Goal: Information Seeking & Learning: Learn about a topic

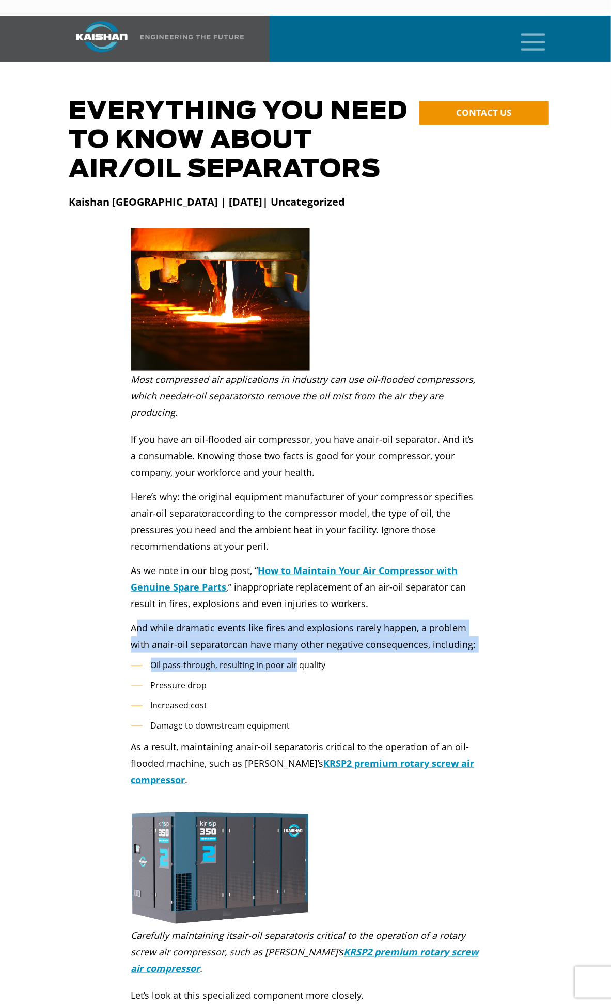
drag, startPoint x: 137, startPoint y: 609, endPoint x: 296, endPoint y: 638, distance: 161.9
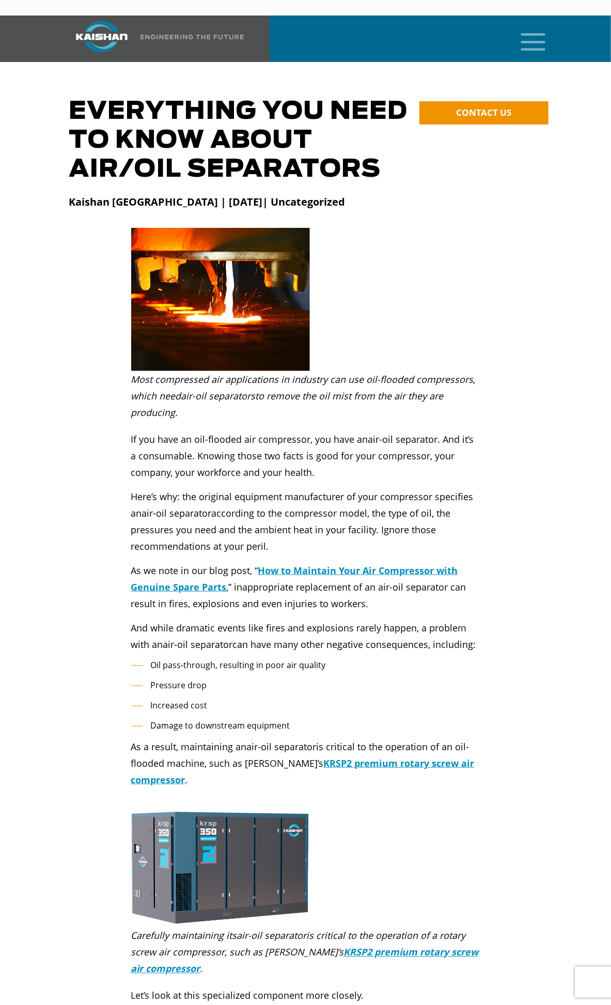
click at [247, 678] on li "Pressure drop" at bounding box center [305, 685] width 349 height 15
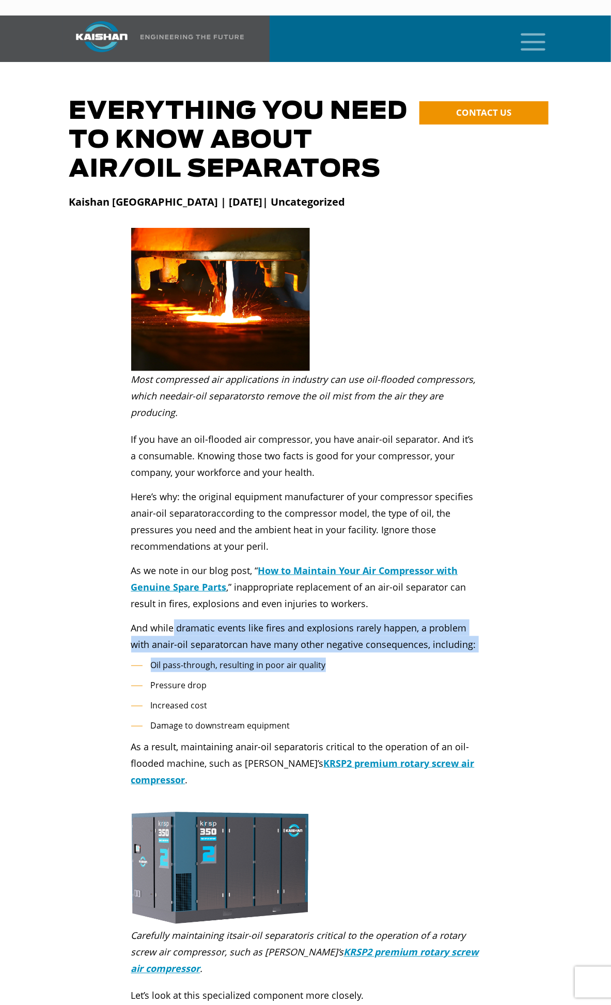
drag, startPoint x: 174, startPoint y: 613, endPoint x: 340, endPoint y: 649, distance: 169.1
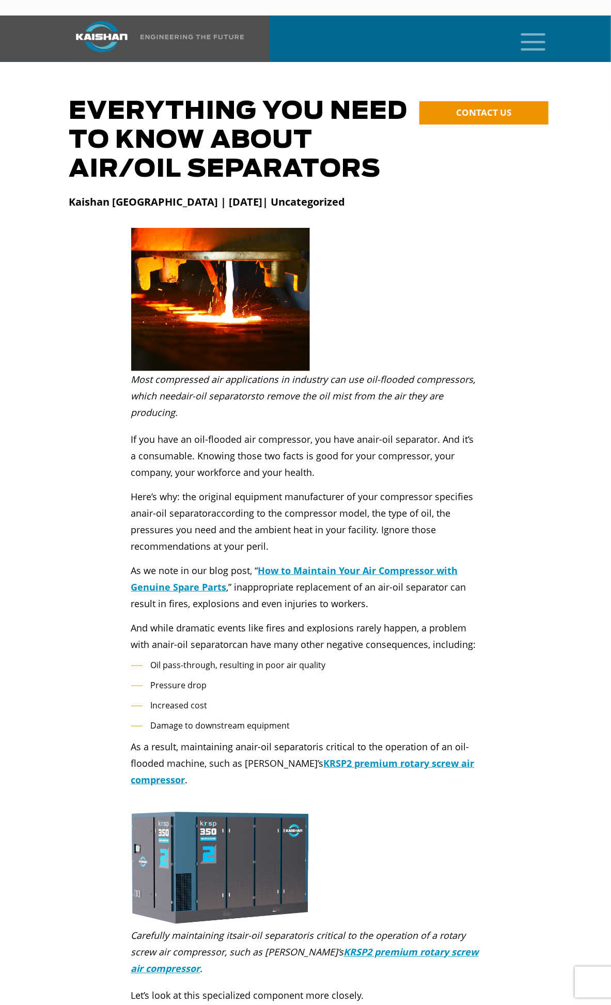
click at [299, 678] on li "Pressure drop" at bounding box center [305, 685] width 349 height 15
drag, startPoint x: 148, startPoint y: 621, endPoint x: 288, endPoint y: 651, distance: 142.8
click at [275, 660] on ul "Oil pass-through, resulting in poor air quality Pressure drop Increased cost Da…" at bounding box center [305, 695] width 349 height 75
drag, startPoint x: 130, startPoint y: 613, endPoint x: 233, endPoint y: 641, distance: 106.4
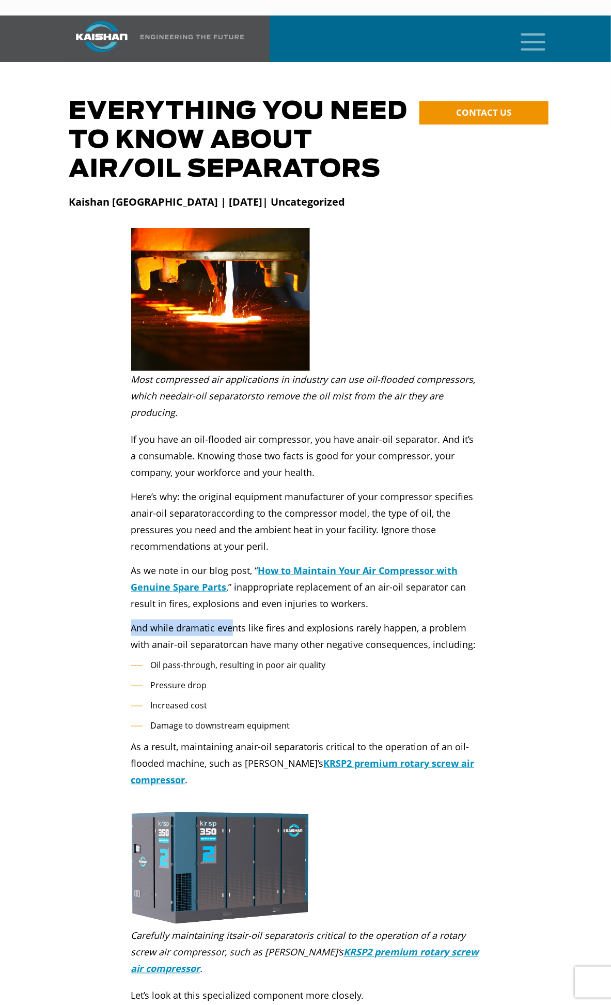
click at [252, 622] on div "If you have an oil-flooded air compressor, you have an air-oil separator . And …" at bounding box center [306, 537] width 362 height 232
click at [222, 658] on li "Oil pass-through, resulting in poor air quality" at bounding box center [305, 665] width 349 height 15
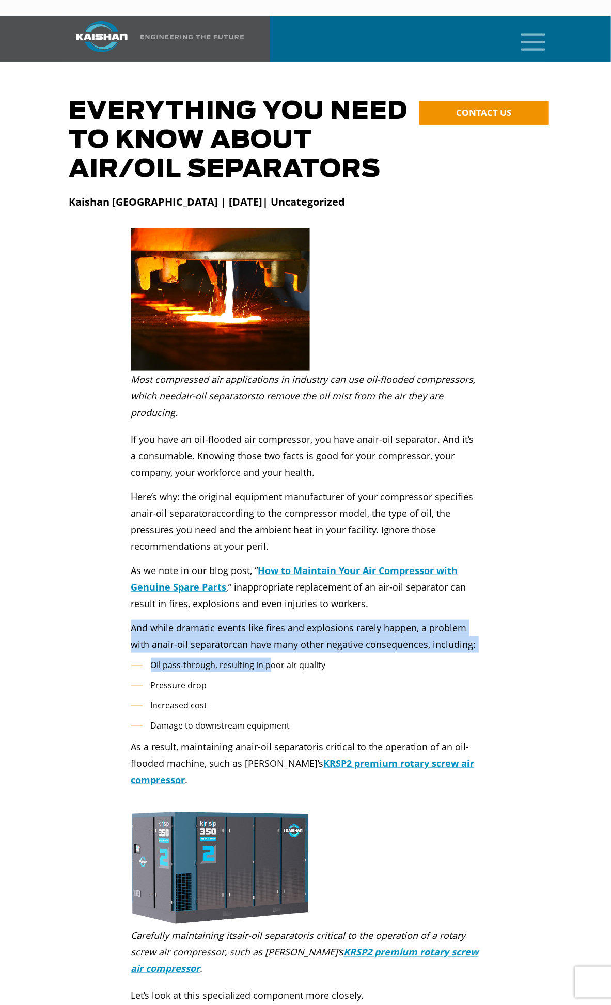
drag, startPoint x: 130, startPoint y: 608, endPoint x: 267, endPoint y: 648, distance: 143.3
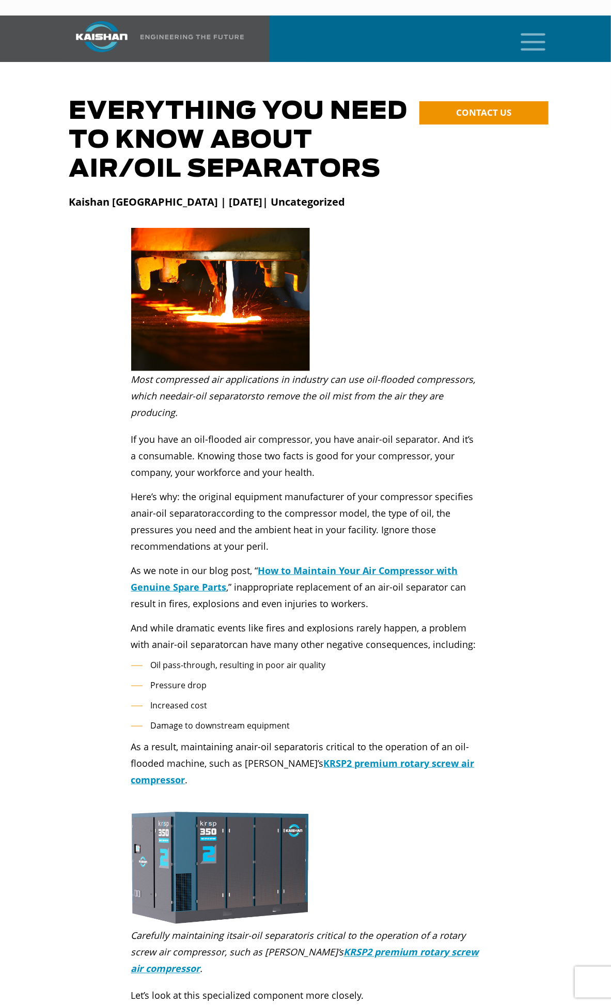
click at [255, 698] on li "Increased cost" at bounding box center [305, 705] width 349 height 15
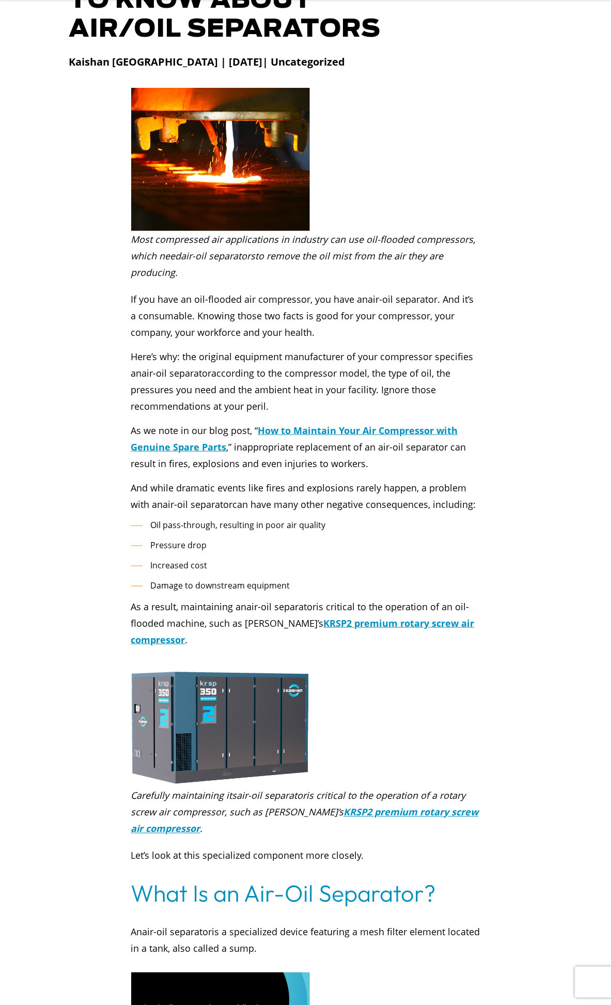
scroll to position [172, 0]
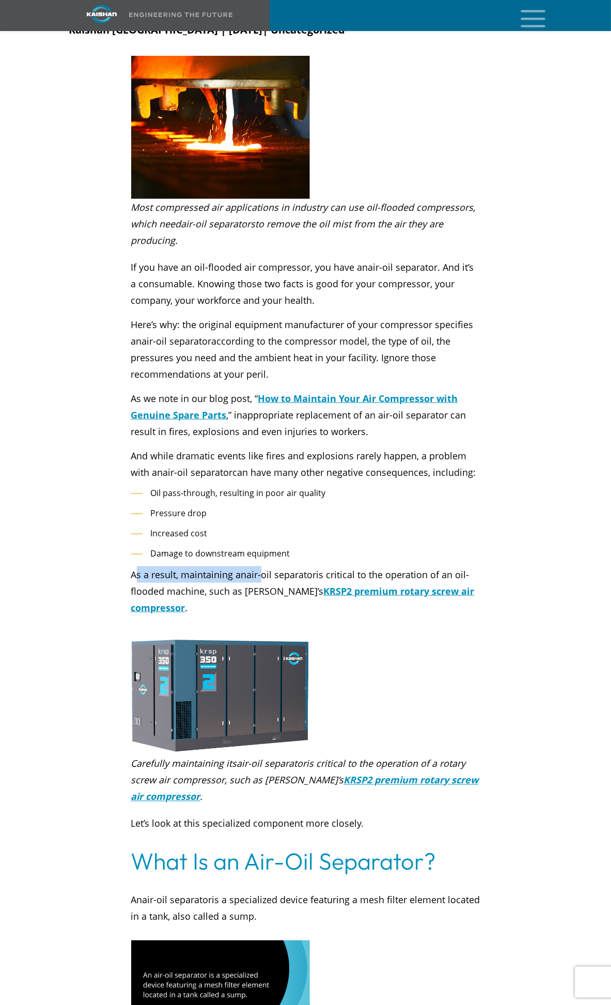
drag, startPoint x: 136, startPoint y: 560, endPoint x: 269, endPoint y: 565, distance: 132.9
click at [266, 566] on p "As a result, maintaining an air-oil separator is critical to the operation of a…" at bounding box center [305, 591] width 349 height 50
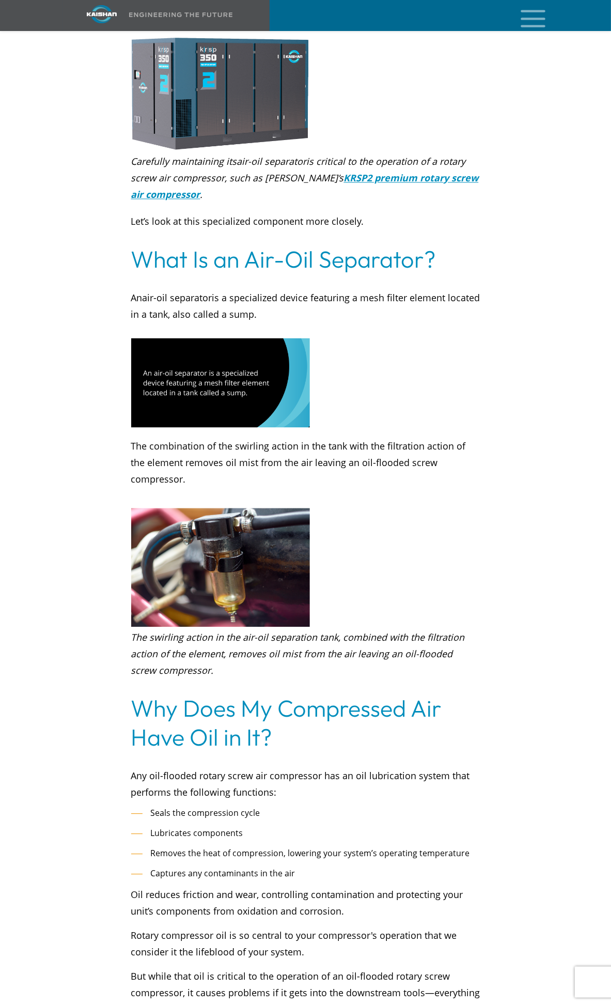
scroll to position [861, 0]
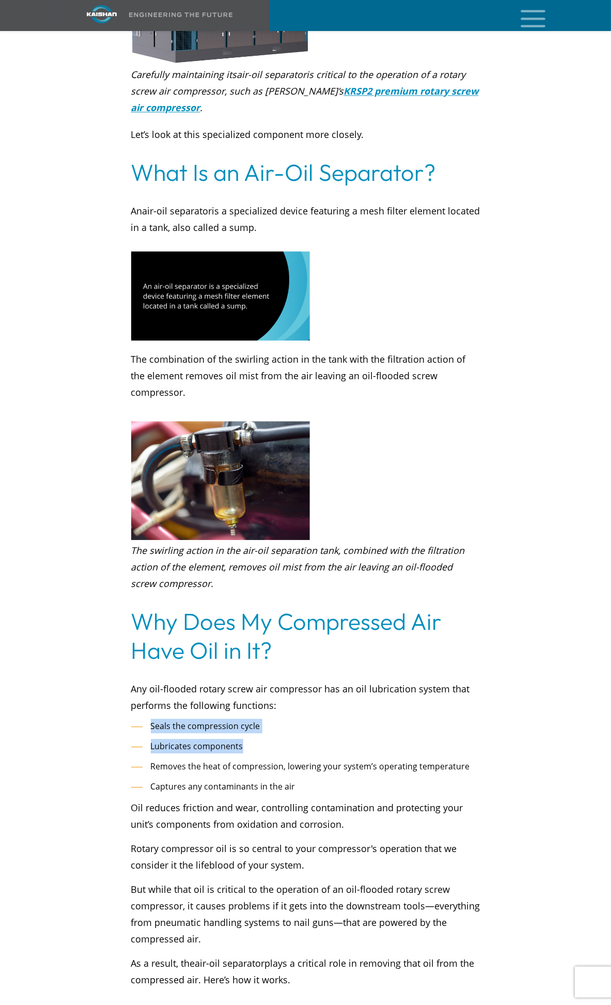
drag, startPoint x: 229, startPoint y: 706, endPoint x: 335, endPoint y: 722, distance: 106.6
click at [333, 722] on ul "Seals the compression cycle Lubricates components Removes the heat of compressi…" at bounding box center [305, 756] width 349 height 75
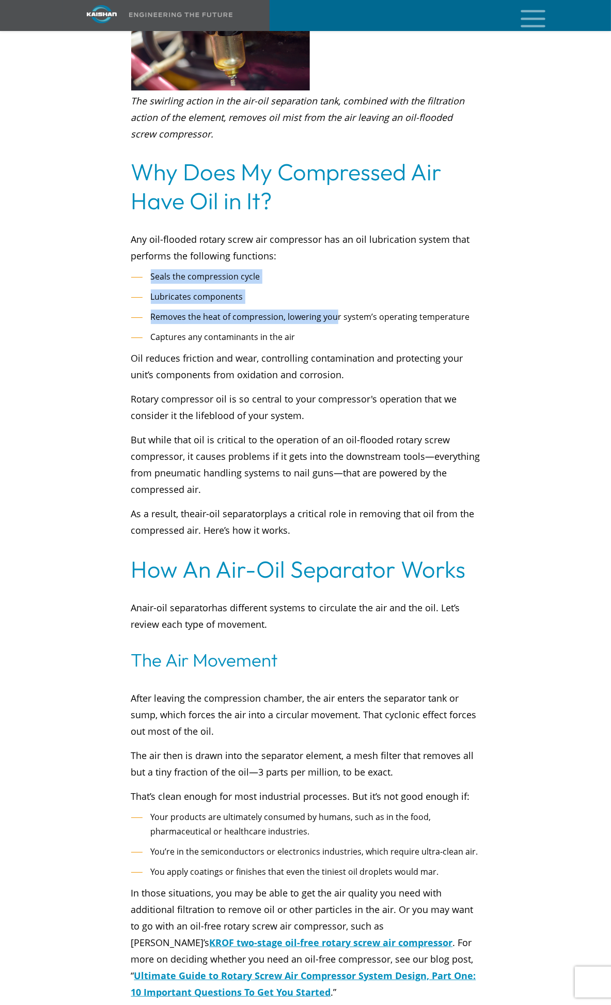
scroll to position [1320, 0]
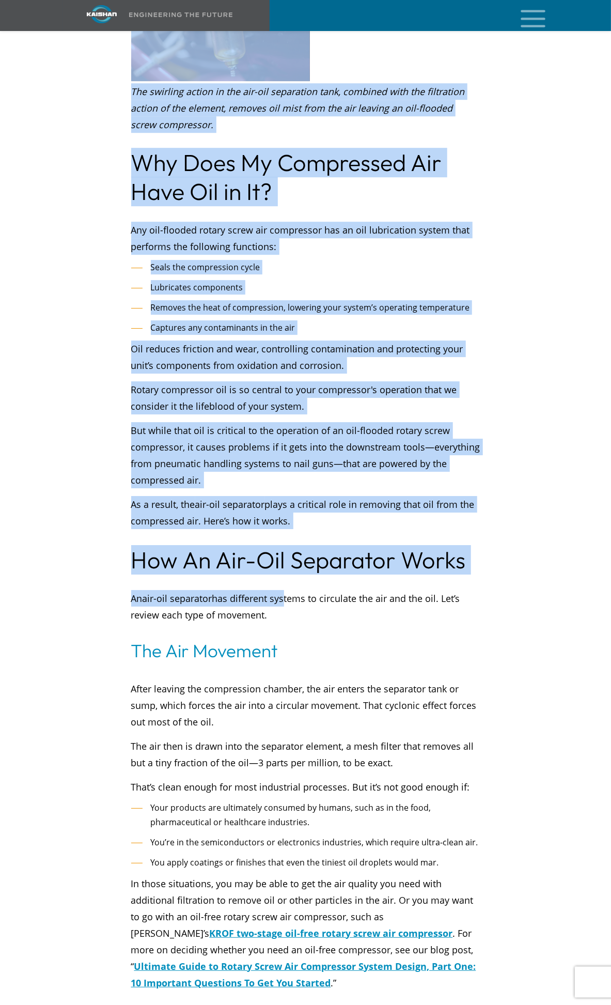
drag, startPoint x: 122, startPoint y: 554, endPoint x: 294, endPoint y: 571, distance: 172.4
click at [291, 570] on div "Most compressed air applications in industry can use oil-flooded compressors, w…" at bounding box center [306, 1012] width 486 height 3922
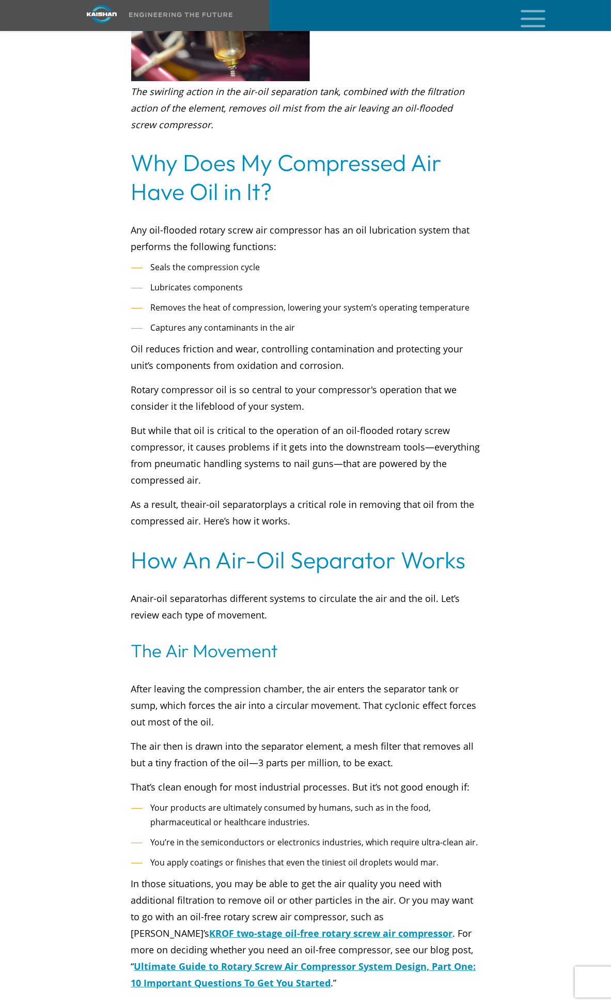
click at [175, 688] on p "After leaving the compression chamber, the air enters the separator tank or sum…" at bounding box center [305, 706] width 349 height 50
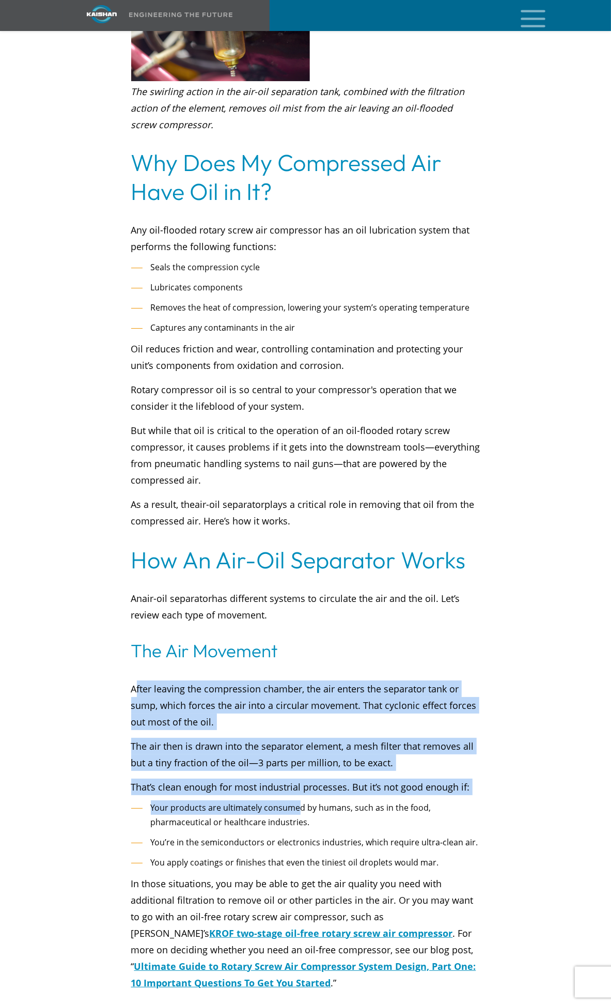
drag, startPoint x: 134, startPoint y: 649, endPoint x: 313, endPoint y: 769, distance: 215.3
click at [308, 768] on div "Most compressed air applications in industry can use oil-flooded compressors, w…" at bounding box center [306, 1012] width 486 height 3922
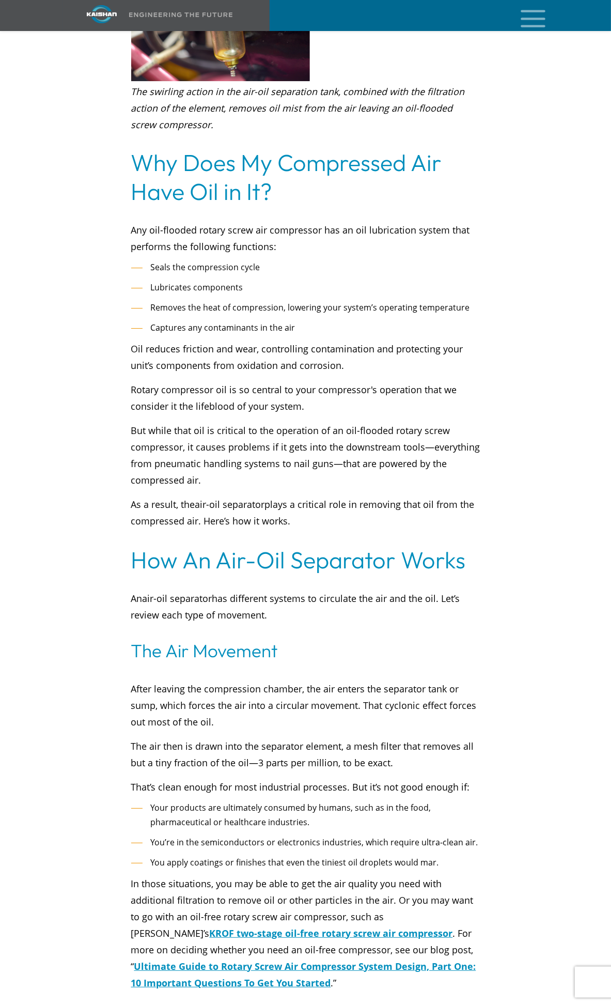
click at [334, 801] on li "Your products are ultimately consumed by humans, such as in the food, pharmaceu…" at bounding box center [305, 815] width 349 height 29
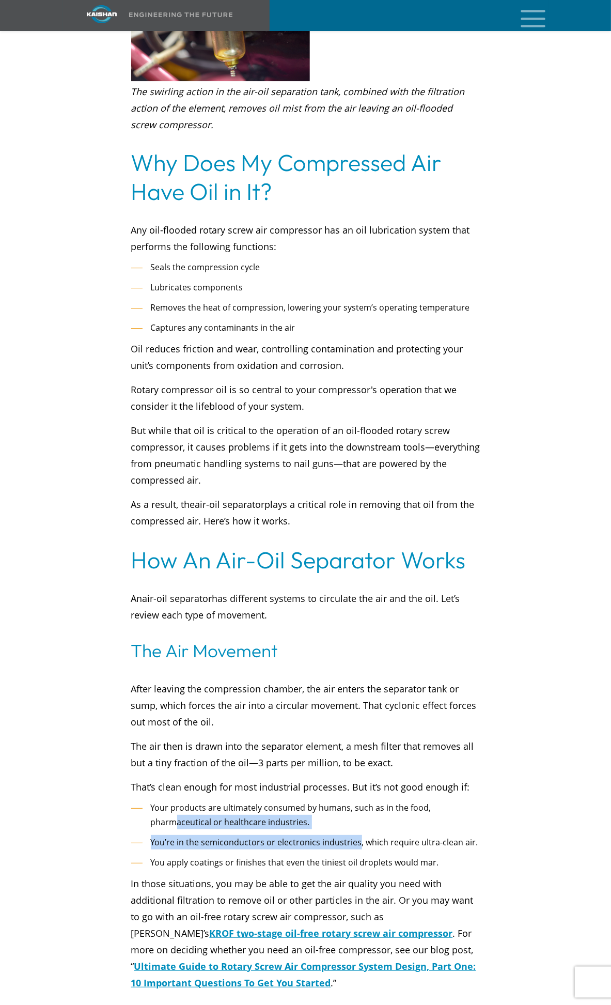
drag, startPoint x: 176, startPoint y: 792, endPoint x: 402, endPoint y: 802, distance: 226.6
click at [362, 814] on ul "Your products are ultimately consumed by humans, such as in the food, pharmaceu…" at bounding box center [305, 836] width 349 height 70
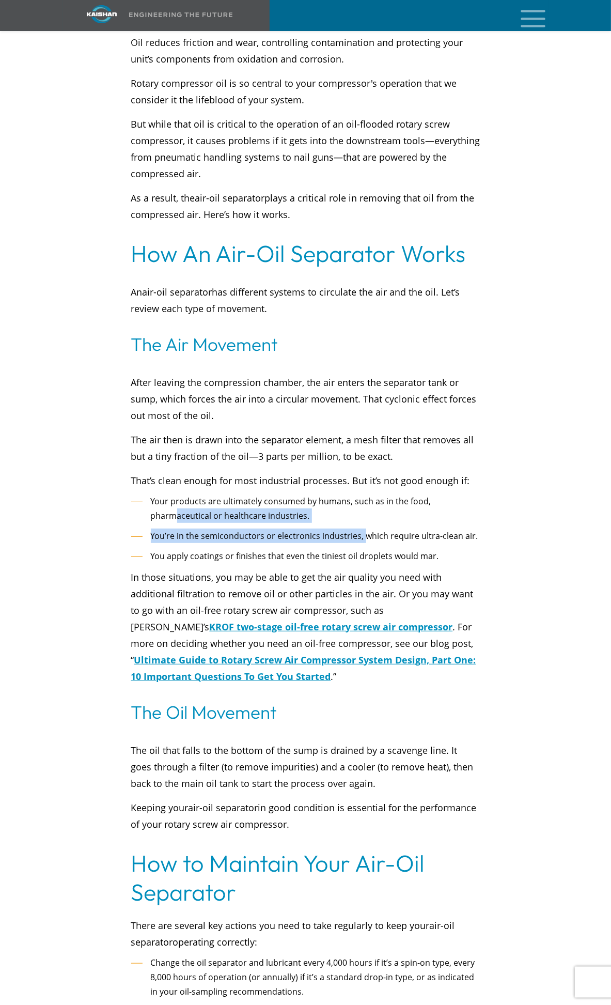
scroll to position [1723, 0]
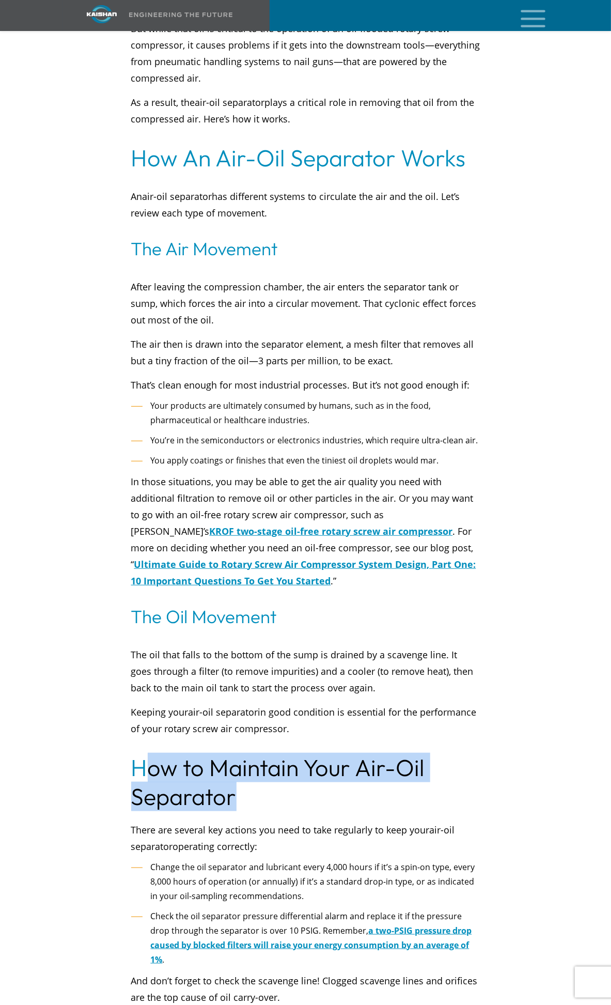
drag, startPoint x: 144, startPoint y: 720, endPoint x: 255, endPoint y: 763, distance: 119.1
click at [250, 762] on div "How to Maintain Your Air-Oil Separator" at bounding box center [305, 774] width 349 height 74
click at [272, 763] on h2 "How to Maintain Your Air-Oil Separator" at bounding box center [305, 783] width 349 height 58
drag, startPoint x: 140, startPoint y: 732, endPoint x: 270, endPoint y: 778, distance: 137.5
click at [257, 774] on h2 "How to Maintain Your Air-Oil Separator" at bounding box center [305, 783] width 349 height 58
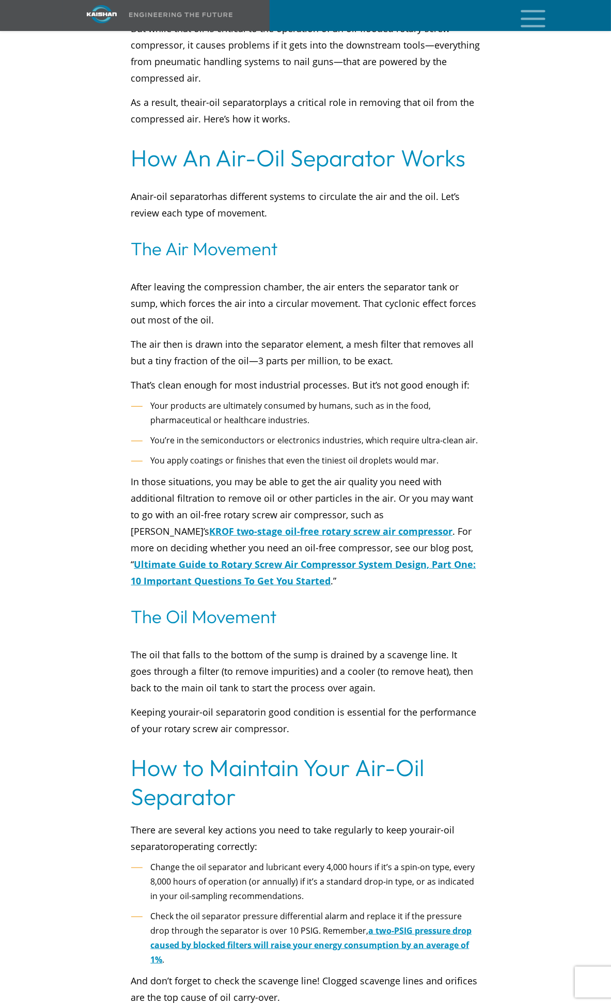
click at [283, 811] on div "There are several key actions you need to take regularly to keep your air-oil s…" at bounding box center [306, 832] width 362 height 43
drag, startPoint x: 162, startPoint y: 833, endPoint x: 283, endPoint y: 847, distance: 122.3
click at [283, 860] on li "Change the oil separator and lubricant every 4,000 hours if it’s a spin-on type…" at bounding box center [305, 882] width 349 height 44
click at [285, 871] on li "Change the oil separator and lubricant every 4,000 hours if it’s a spin-on type…" at bounding box center [305, 882] width 349 height 44
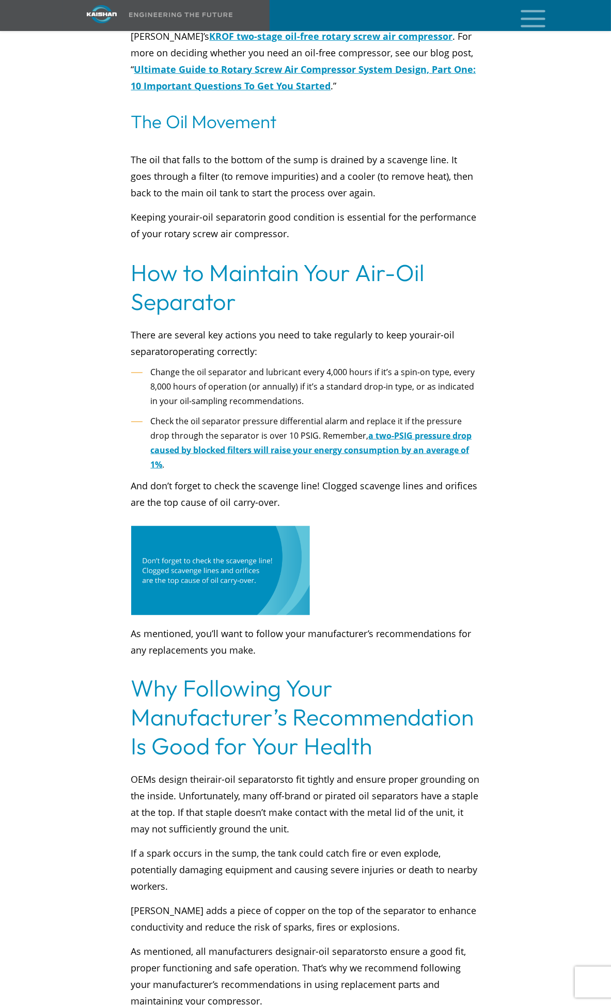
scroll to position [2239, 0]
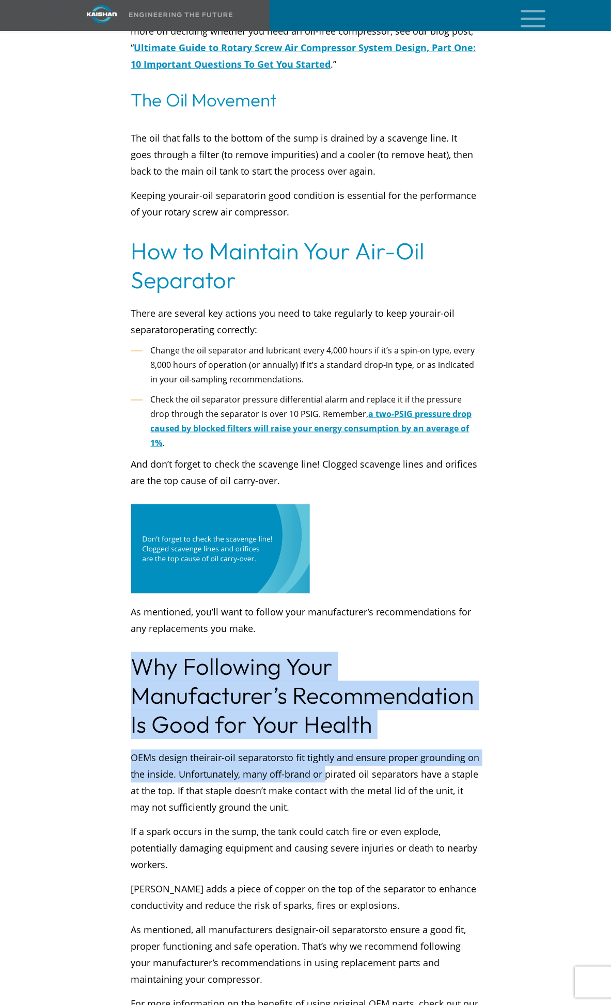
drag, startPoint x: 127, startPoint y: 624, endPoint x: 308, endPoint y: 794, distance: 248.3
click at [337, 750] on div "Most compressed air applications in industry can use oil-flooded compressors, w…" at bounding box center [306, 93] width 486 height 3922
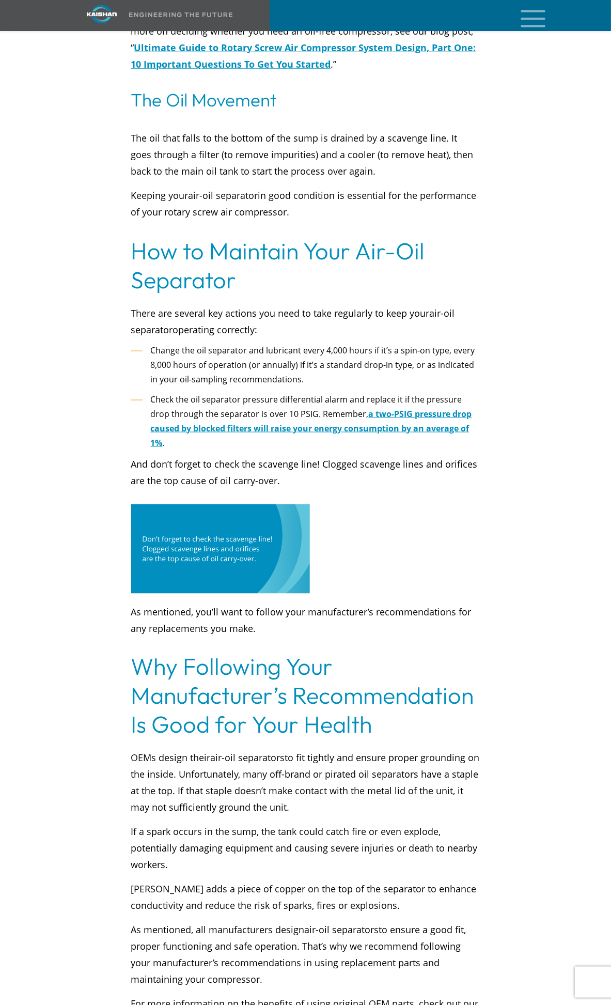
click at [306, 824] on p "If a spark occurs in the sump, the tank could catch fire or even explode, poten…" at bounding box center [305, 849] width 349 height 50
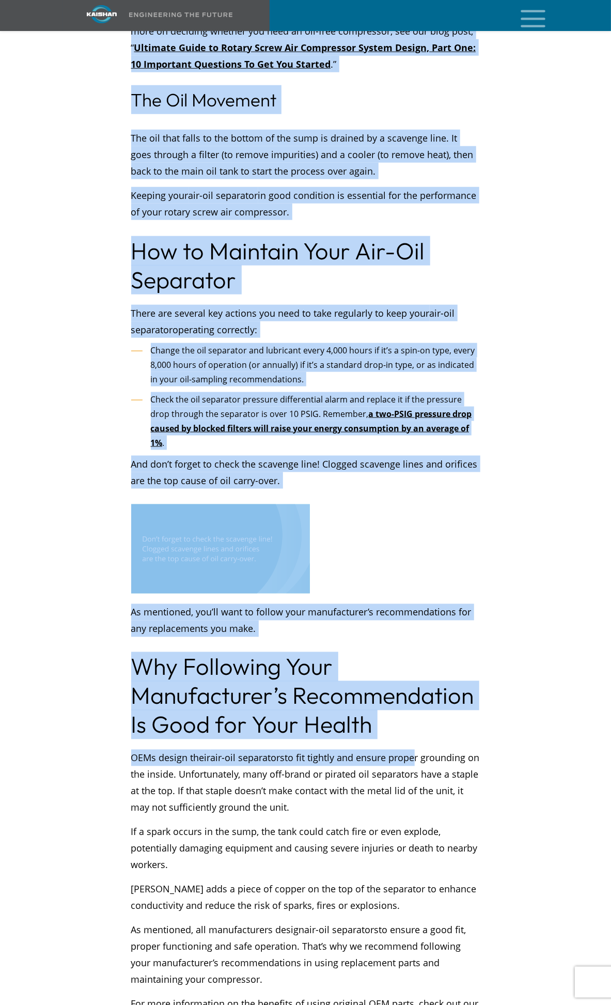
drag, startPoint x: 119, startPoint y: 624, endPoint x: 416, endPoint y: 737, distance: 317.3
click at [416, 736] on div "Most compressed air applications in industry can use oil-flooded compressors, w…" at bounding box center [306, 93] width 486 height 3922
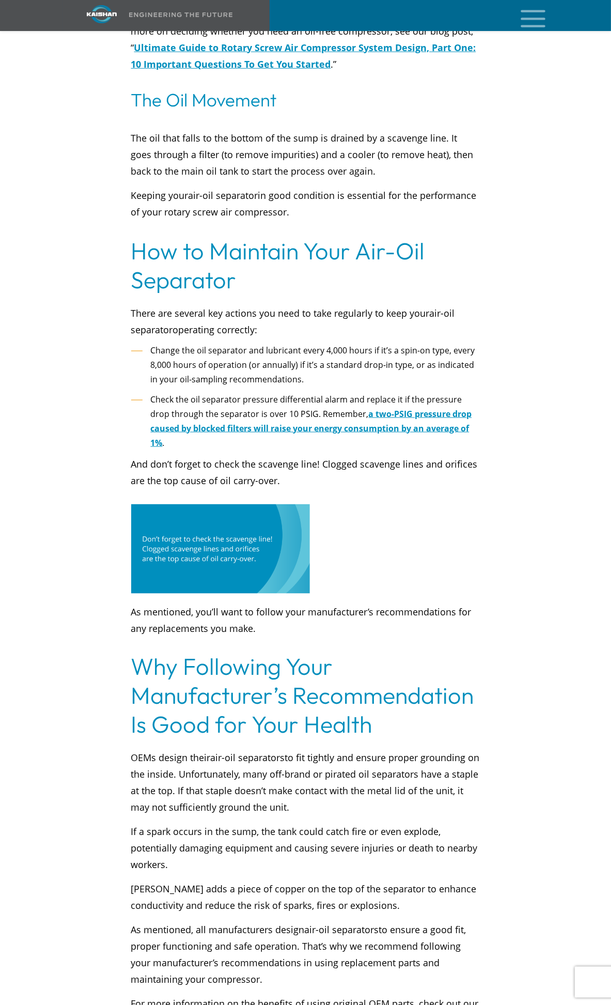
click at [312, 824] on p "If a spark occurs in the sump, the tank could catch fire or even explode, poten…" at bounding box center [305, 849] width 349 height 50
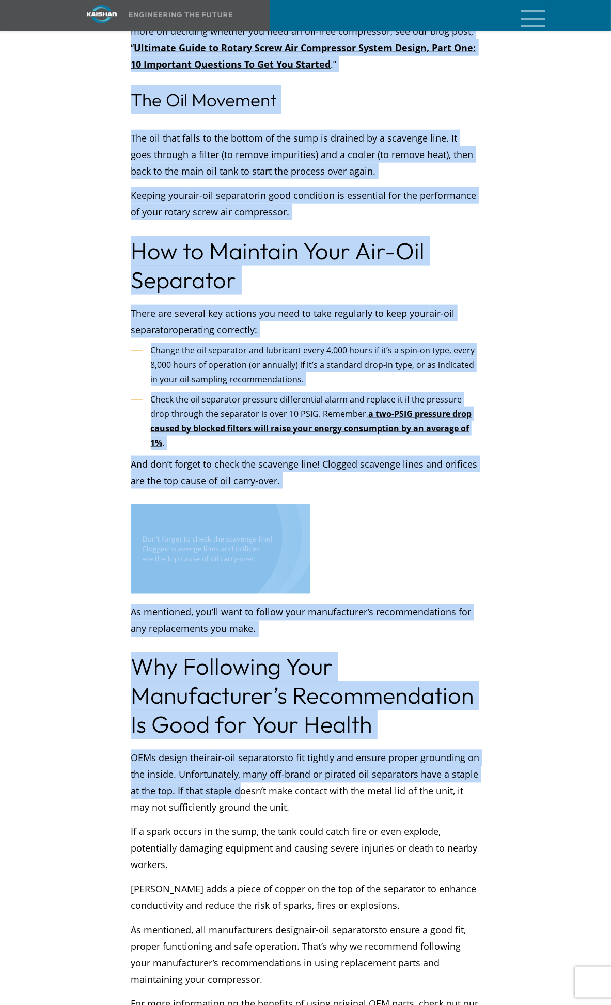
drag, startPoint x: 214, startPoint y: 739, endPoint x: 259, endPoint y: 784, distance: 64.0
click at [268, 770] on div "Most compressed air applications in industry can use oil-flooded compressors, w…" at bounding box center [306, 93] width 486 height 3922
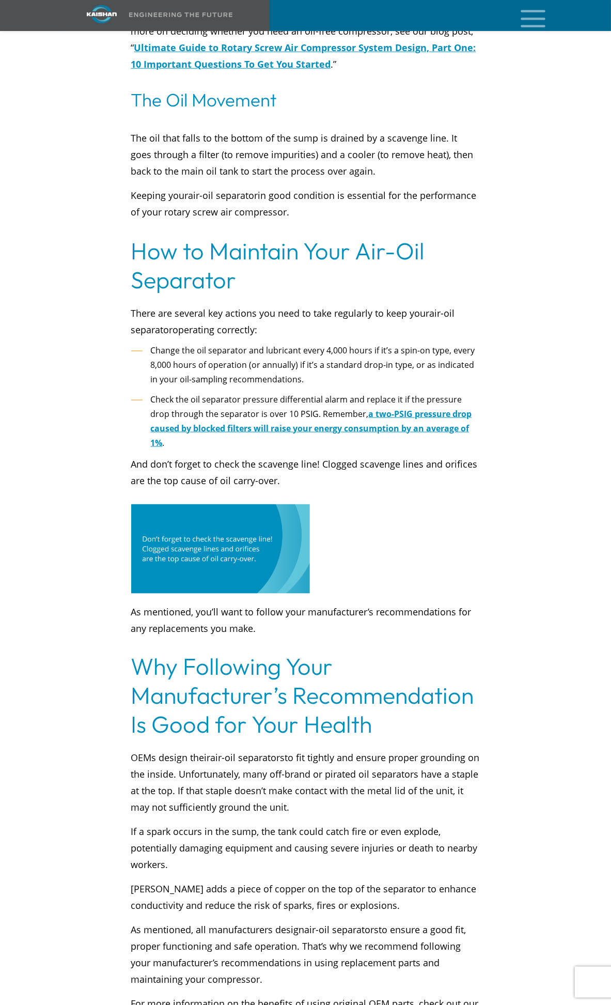
click at [252, 789] on div "OEMs design their air-oil separators to fit tightly and ensure proper grounding…" at bounding box center [305, 898] width 349 height 296
drag, startPoint x: 173, startPoint y: 716, endPoint x: 362, endPoint y: 785, distance: 201.1
click at [357, 778] on div "OEMs design their air-oil separators to fit tightly and ensure proper grounding…" at bounding box center [306, 893] width 362 height 306
click at [363, 791] on div "OEMs design their air-oil separators to fit tightly and ensure proper grounding…" at bounding box center [305, 898] width 349 height 296
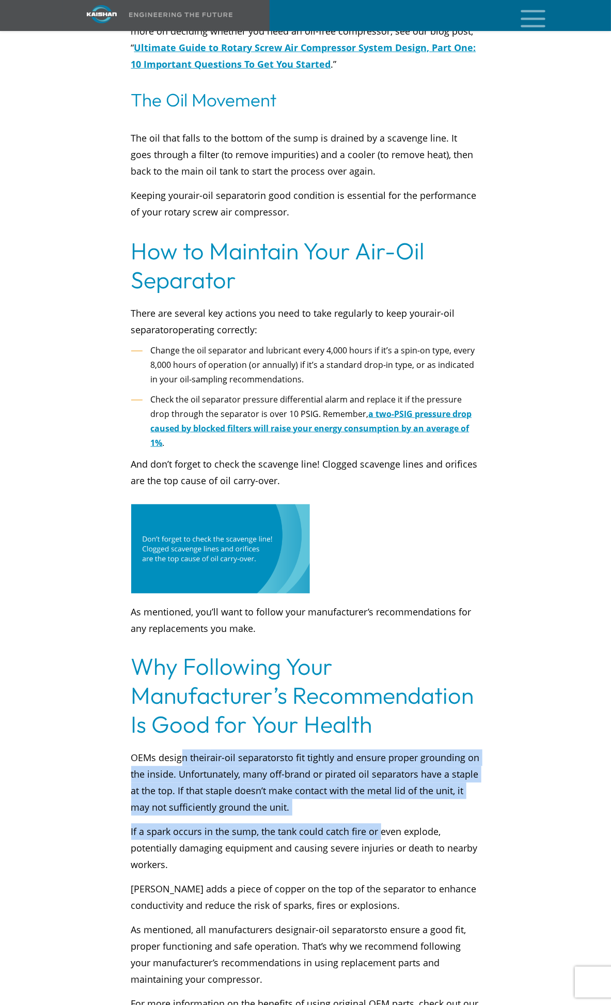
drag, startPoint x: 182, startPoint y: 727, endPoint x: 385, endPoint y: 800, distance: 215.1
click at [380, 796] on div "OEMs design their air-oil separators to fit tightly and ensure proper grounding…" at bounding box center [305, 898] width 349 height 296
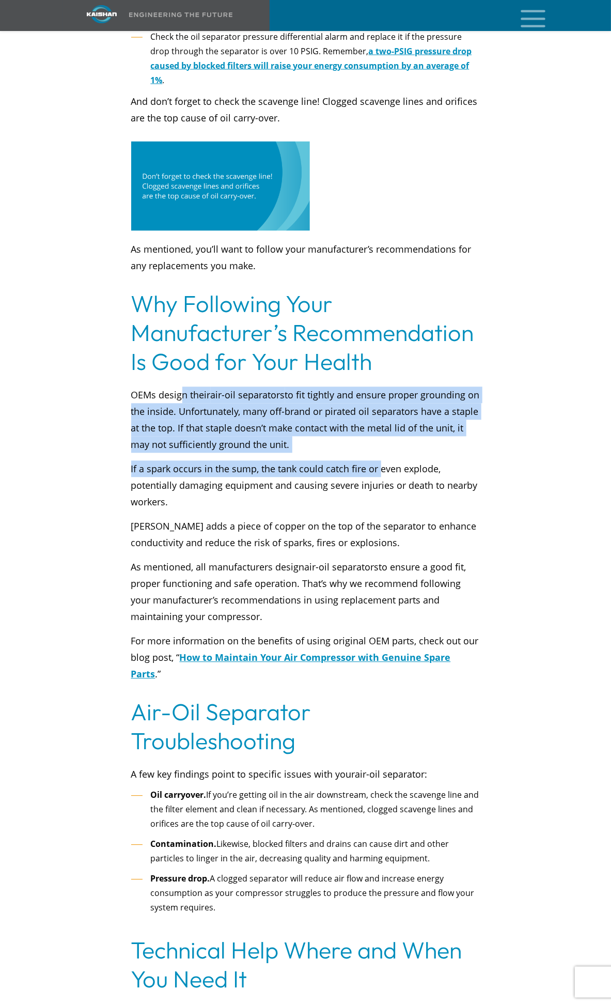
scroll to position [2641, 0]
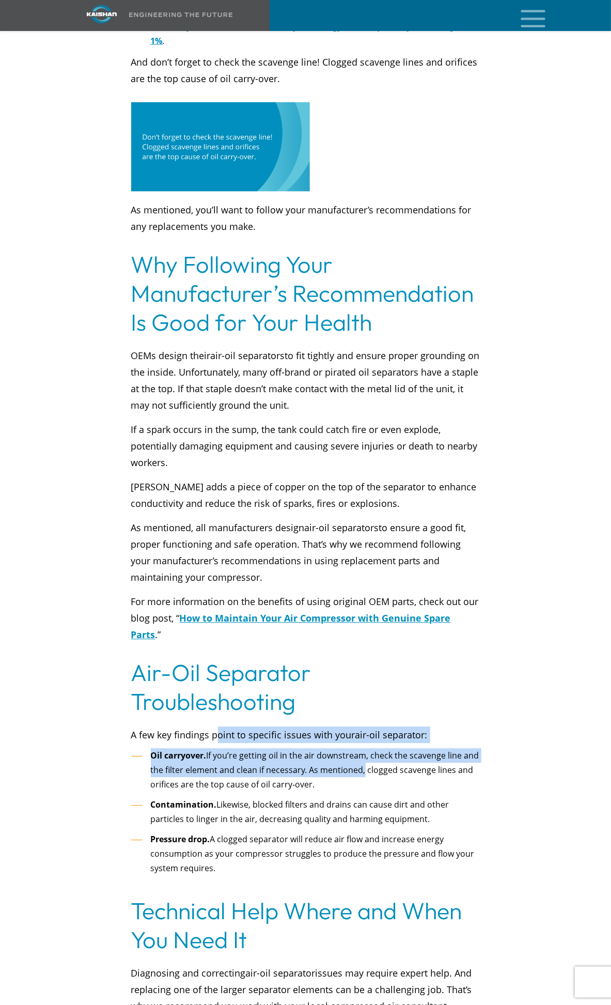
drag, startPoint x: 223, startPoint y: 665, endPoint x: 364, endPoint y: 700, distance: 145.9
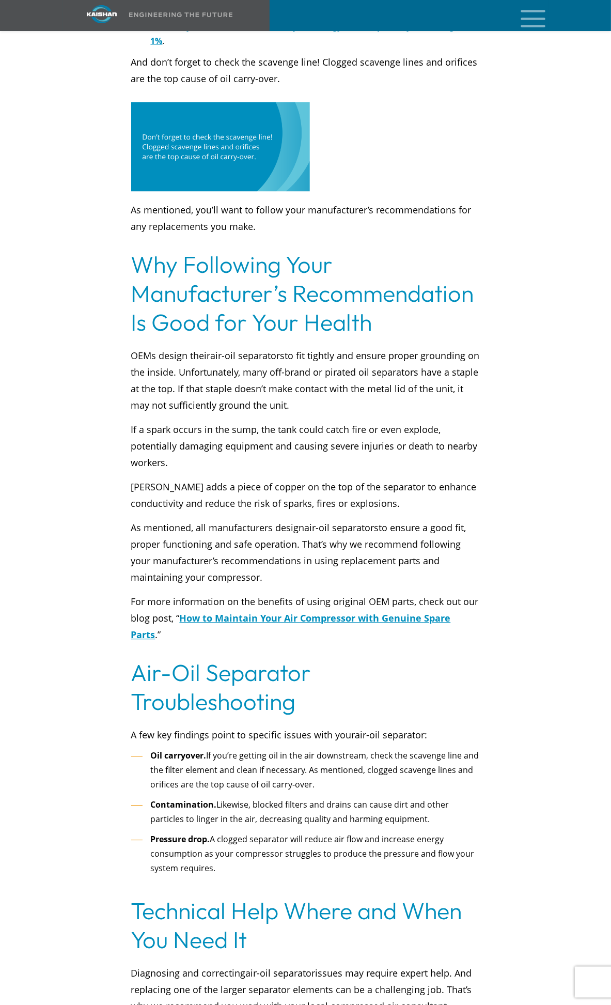
click at [371, 749] on li "Oil carryover. If you’re getting oil in the air downstream, check the scavenge …" at bounding box center [305, 771] width 349 height 44
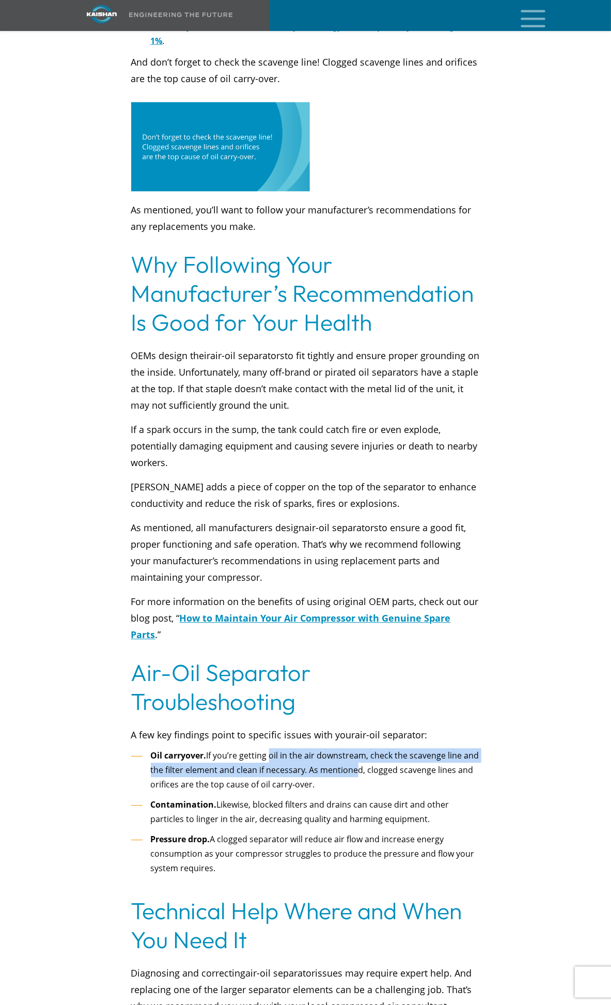
drag, startPoint x: 300, startPoint y: 686, endPoint x: 367, endPoint y: 698, distance: 68.2
click at [363, 749] on li "Oil carryover. If you’re getting oil in the air downstream, check the scavenge …" at bounding box center [305, 771] width 349 height 44
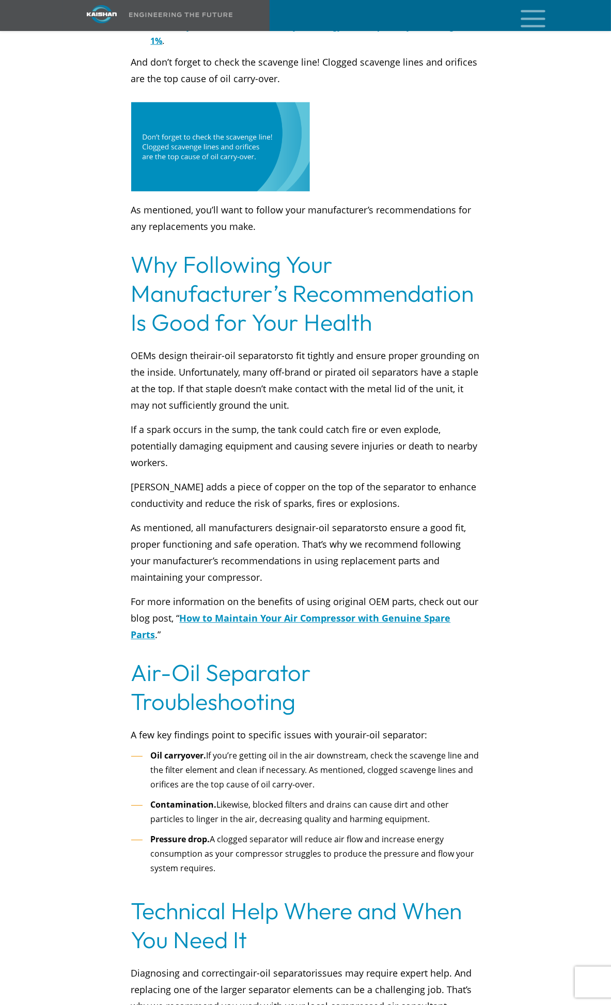
click at [378, 749] on li "Oil carryover. If you’re getting oil in the air downstream, check the scavenge …" at bounding box center [305, 771] width 349 height 44
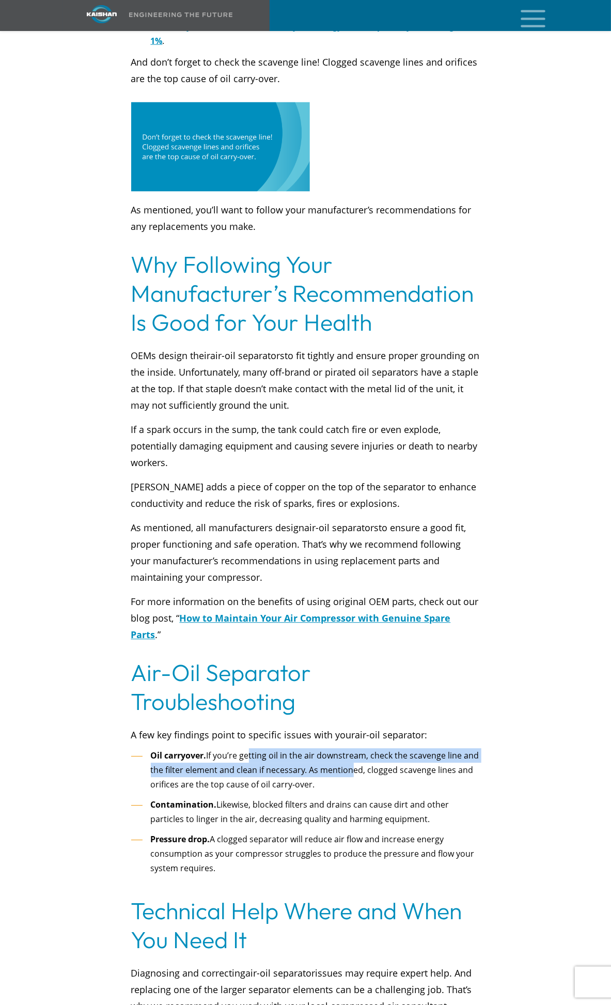
drag, startPoint x: 248, startPoint y: 680, endPoint x: 349, endPoint y: 692, distance: 102.0
click at [349, 749] on li "Oil carryover. If you’re getting oil in the air downstream, check the scavenge …" at bounding box center [305, 771] width 349 height 44
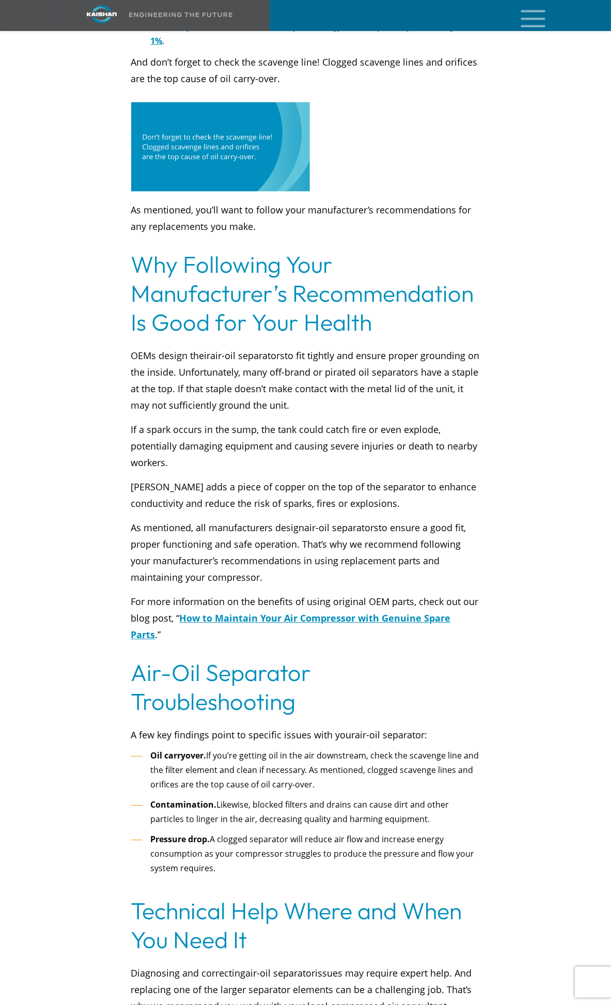
click at [352, 749] on li "Oil carryover. If you’re getting oil in the air downstream, check the scavenge …" at bounding box center [305, 771] width 349 height 44
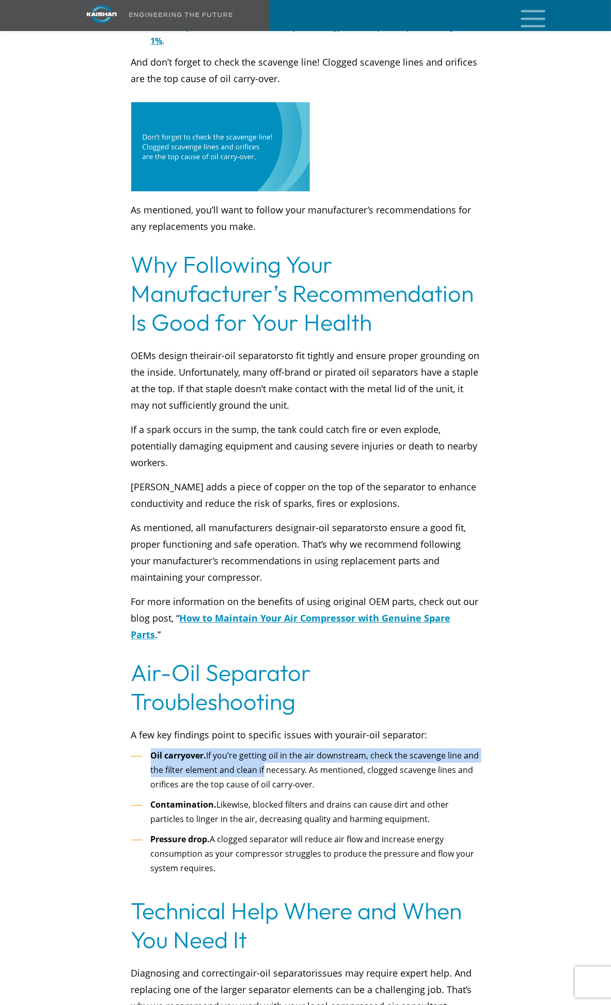
drag, startPoint x: 156, startPoint y: 679, endPoint x: 271, endPoint y: 698, distance: 116.4
click at [267, 749] on li "Oil carryover. If you’re getting oil in the air downstream, check the scavenge …" at bounding box center [305, 771] width 349 height 44
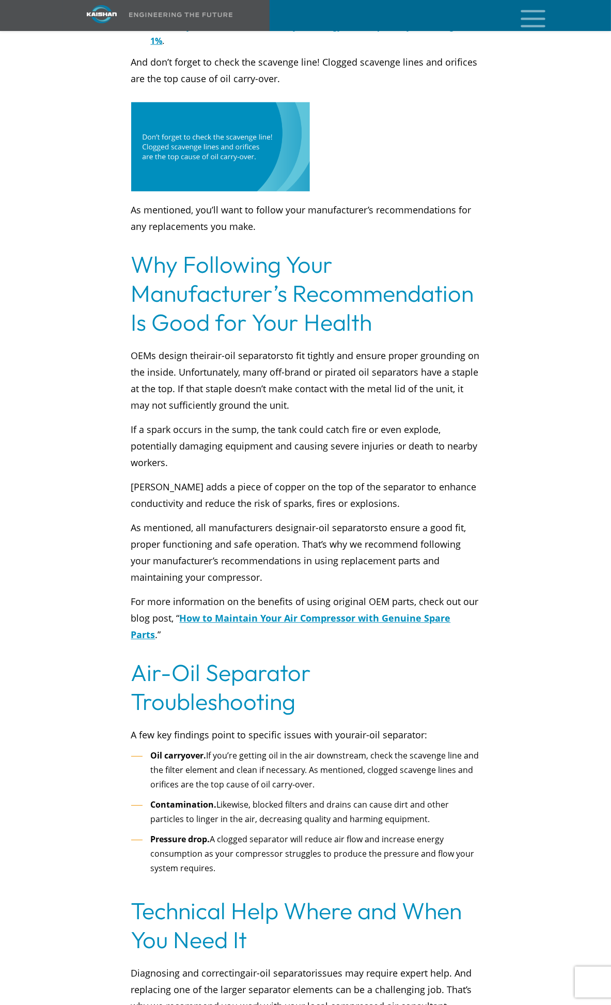
click at [240, 749] on li "Oil carryover. If you’re getting oil in the air downstream, check the scavenge …" at bounding box center [305, 771] width 349 height 44
drag, startPoint x: 246, startPoint y: 686, endPoint x: 338, endPoint y: 706, distance: 94.2
click at [336, 749] on li "Oil carryover. If you’re getting oil in the air downstream, check the scavenge …" at bounding box center [305, 771] width 349 height 44
click at [345, 749] on li "Oil carryover. If you’re getting oil in the air downstream, check the scavenge …" at bounding box center [305, 771] width 349 height 44
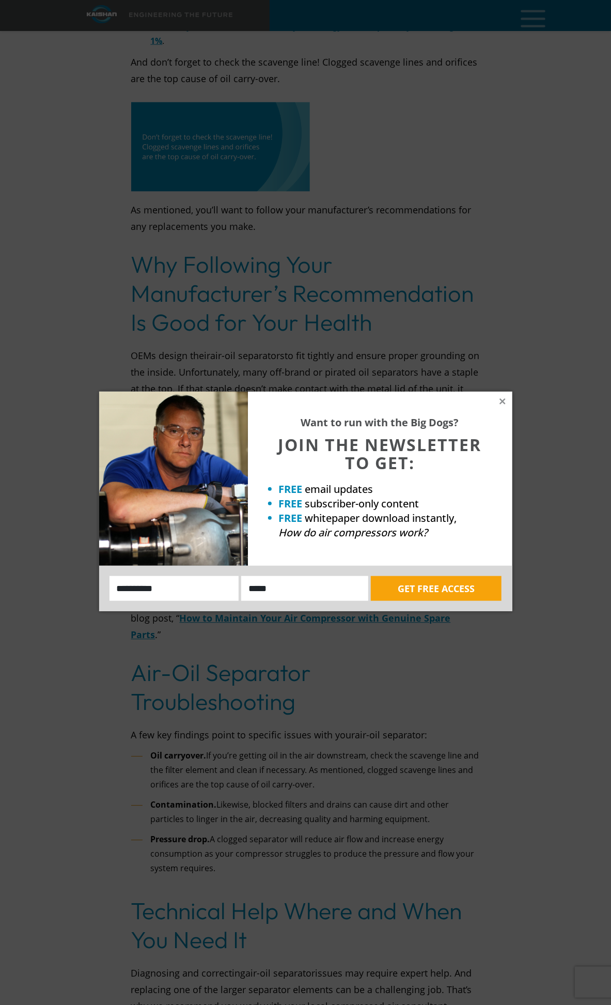
click at [414, 709] on div "Want to run with the Big Dogs? JOIN THE NEWSLETTER TO GET: FREE email updates F…" at bounding box center [305, 502] width 611 height 1005
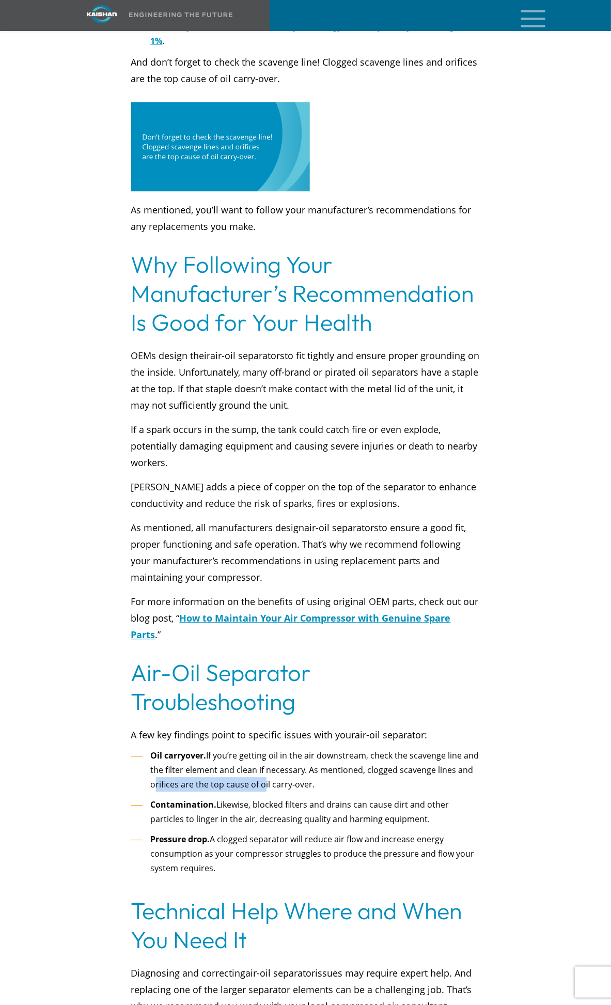
drag, startPoint x: 146, startPoint y: 709, endPoint x: 278, endPoint y: 710, distance: 131.8
click at [272, 749] on li "Oil carryover. If you’re getting oil in the air downstream, check the scavenge …" at bounding box center [305, 771] width 349 height 44
click at [284, 798] on li "Contamination. Likewise, blocked filters and drains can cause dirt and other pa…" at bounding box center [305, 812] width 349 height 29
drag, startPoint x: 162, startPoint y: 727, endPoint x: 277, endPoint y: 724, distance: 115.3
click at [274, 798] on li "Contamination. Likewise, blocked filters and drains can cause dirt and other pa…" at bounding box center [305, 812] width 349 height 29
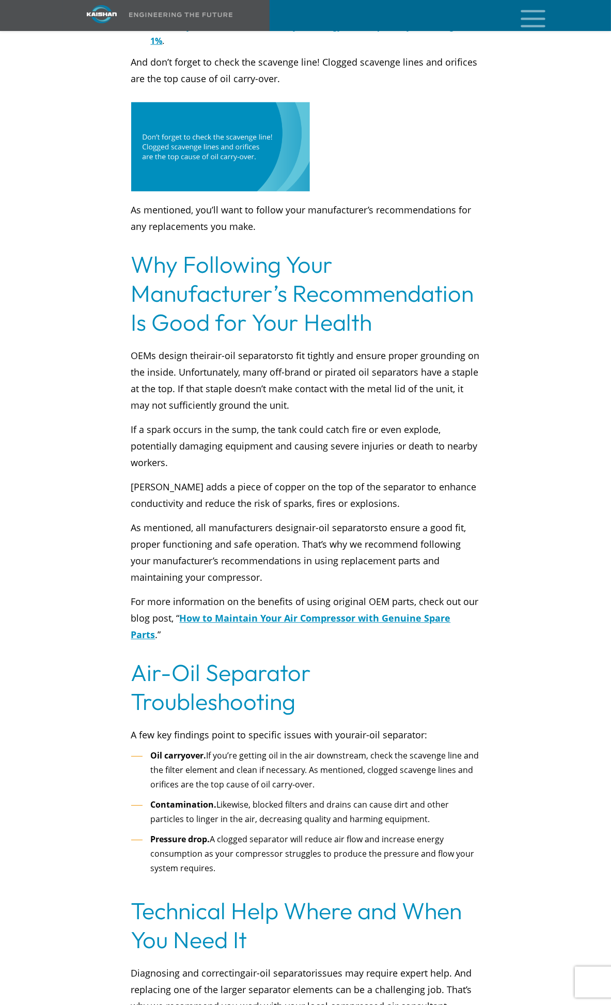
click at [253, 798] on li "Contamination. Likewise, blocked filters and drains can cause dirt and other pa…" at bounding box center [305, 812] width 349 height 29
drag, startPoint x: 272, startPoint y: 726, endPoint x: 346, endPoint y: 732, distance: 74.7
click at [345, 798] on li "Contamination. Likewise, blocked filters and drains can cause dirt and other pa…" at bounding box center [305, 812] width 349 height 29
click at [332, 798] on li "Contamination. Likewise, blocked filters and drains can cause dirt and other pa…" at bounding box center [305, 812] width 349 height 29
drag, startPoint x: 323, startPoint y: 727, endPoint x: 390, endPoint y: 742, distance: 68.2
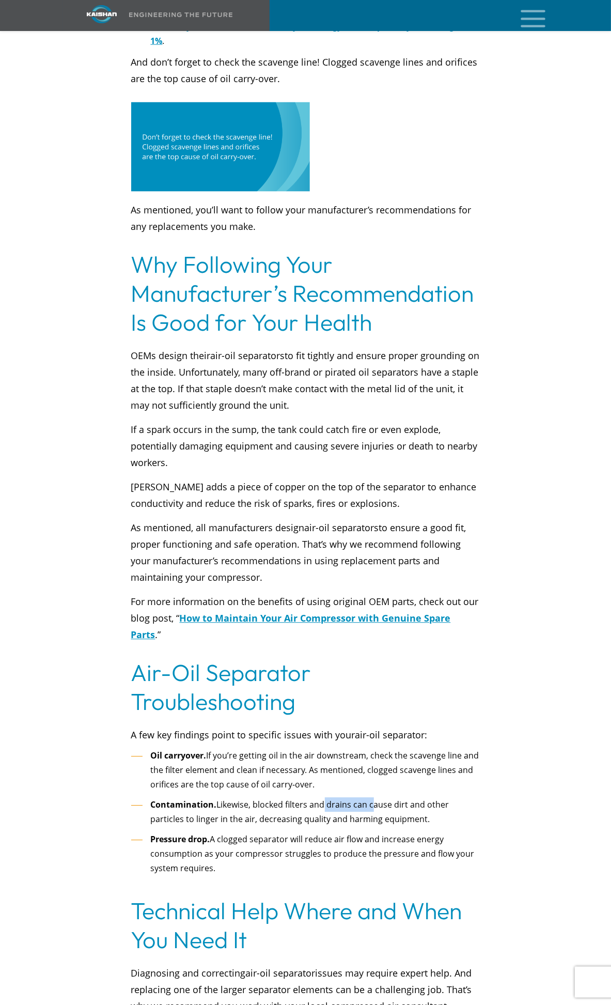
click at [391, 798] on li "Contamination. Likewise, blocked filters and drains can cause dirt and other pa…" at bounding box center [305, 812] width 349 height 29
click at [376, 750] on ul "Oil carryover. If you’re getting oil in the air downstream, check the scavenge …" at bounding box center [305, 813] width 349 height 128
drag, startPoint x: 314, startPoint y: 727, endPoint x: 395, endPoint y: 739, distance: 82.0
click at [394, 798] on li "Contamination. Likewise, blocked filters and drains can cause dirt and other pa…" at bounding box center [305, 812] width 349 height 29
click at [386, 798] on li "Contamination. Likewise, blocked filters and drains can cause dirt and other pa…" at bounding box center [305, 812] width 349 height 29
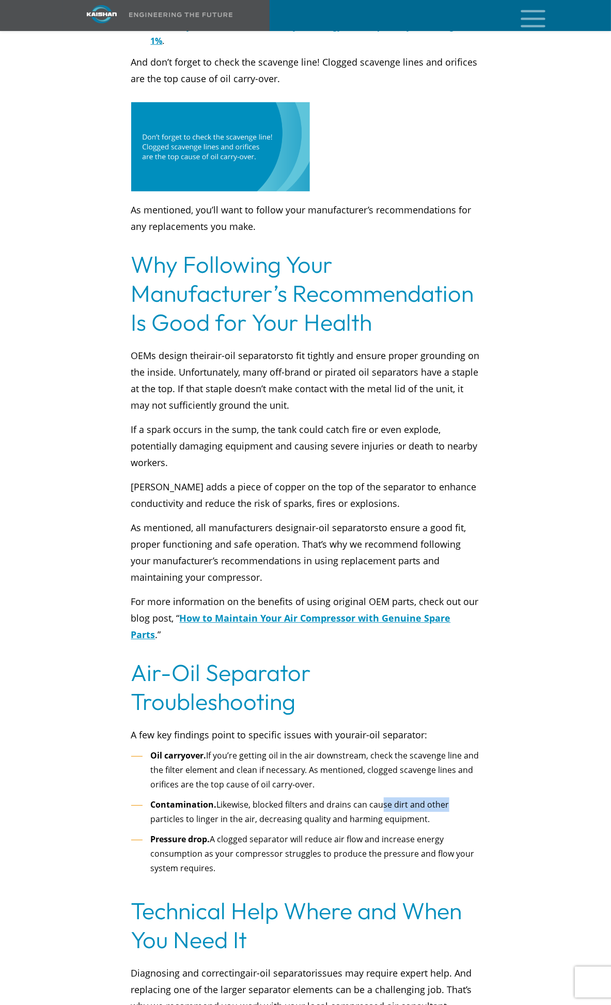
drag, startPoint x: 404, startPoint y: 726, endPoint x: 451, endPoint y: 729, distance: 47.6
click at [451, 798] on li "Contamination. Likewise, blocked filters and drains can cause dirt and other pa…" at bounding box center [305, 812] width 349 height 29
click at [424, 798] on li "Contamination. Likewise, blocked filters and drains can cause dirt and other pa…" at bounding box center [305, 812] width 349 height 29
drag, startPoint x: 199, startPoint y: 725, endPoint x: 334, endPoint y: 744, distance: 135.8
click at [332, 798] on li "Contamination. Likewise, blocked filters and drains can cause dirt and other pa…" at bounding box center [305, 812] width 349 height 29
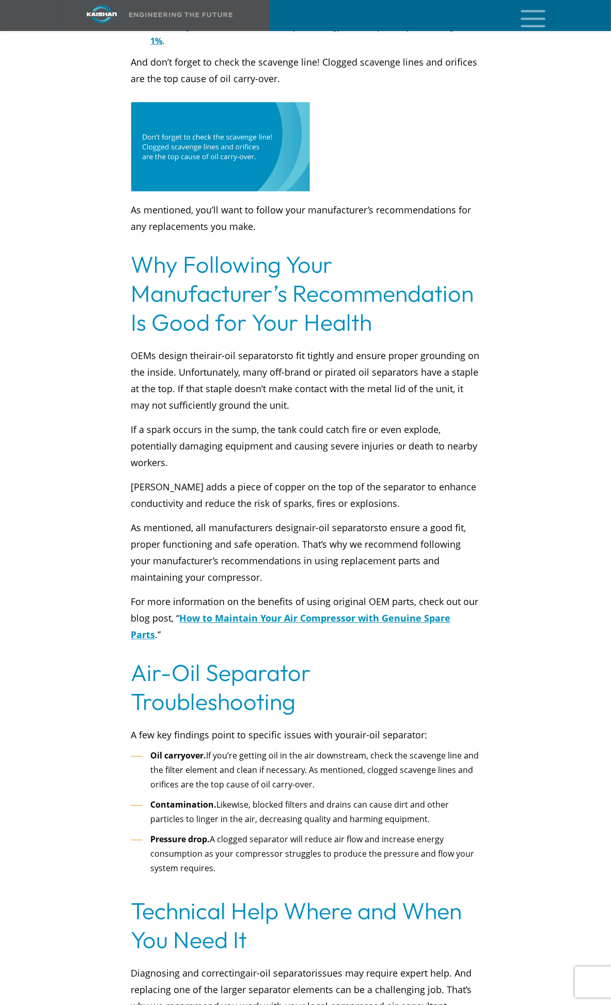
click at [326, 752] on ul "Oil carryover. If you’re getting oil in the air downstream, check the scavenge …" at bounding box center [305, 813] width 349 height 128
drag, startPoint x: 258, startPoint y: 727, endPoint x: 388, endPoint y: 744, distance: 130.9
click at [387, 798] on li "Contamination. Likewise, blocked filters and drains can cause dirt and other pa…" at bounding box center [305, 812] width 349 height 29
click at [389, 798] on li "Contamination. Likewise, blocked filters and drains can cause dirt and other pa…" at bounding box center [305, 812] width 349 height 29
drag, startPoint x: 247, startPoint y: 762, endPoint x: 309, endPoint y: 769, distance: 61.9
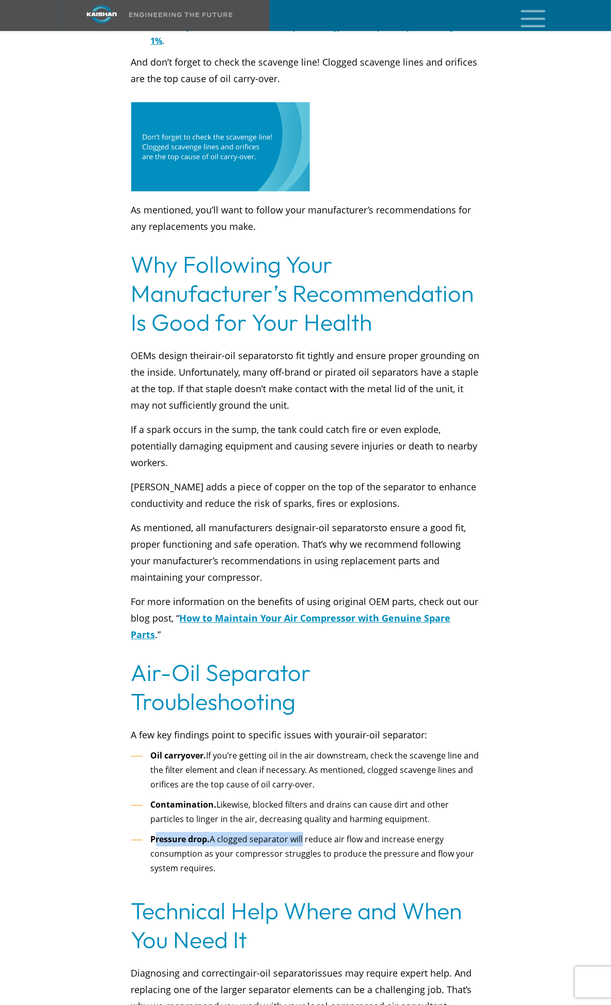
click at [304, 833] on li "Pressure drop. A clogged separator will reduce air flow and increase energy con…" at bounding box center [305, 855] width 349 height 44
click at [306, 833] on li "Pressure drop. A clogged separator will reduce air flow and increase energy con…" at bounding box center [305, 855] width 349 height 44
drag, startPoint x: 249, startPoint y: 752, endPoint x: 440, endPoint y: 762, distance: 192.0
click at [439, 762] on ul "Oil carryover. If you’re getting oil in the air downstream, check the scavenge …" at bounding box center [305, 813] width 349 height 128
click at [432, 833] on li "Pressure drop. A clogged separator will reduce air flow and increase energy con…" at bounding box center [305, 855] width 349 height 44
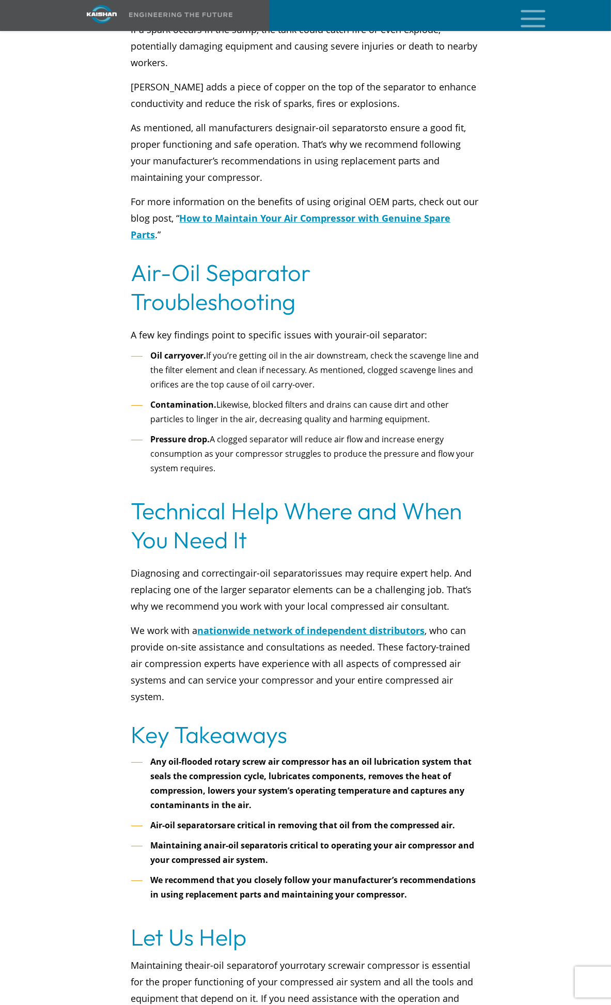
scroll to position [3043, 0]
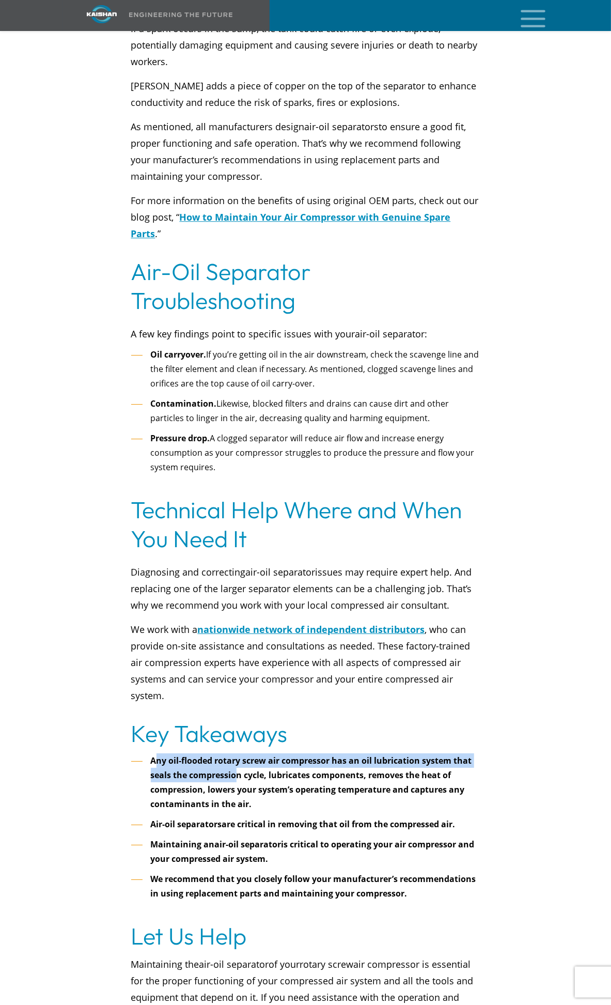
drag, startPoint x: 153, startPoint y: 685, endPoint x: 252, endPoint y: 696, distance: 98.9
click at [247, 755] on b "Any oil-flooded rotary screw air compressor has an oil lubrication system that …" at bounding box center [311, 782] width 321 height 55
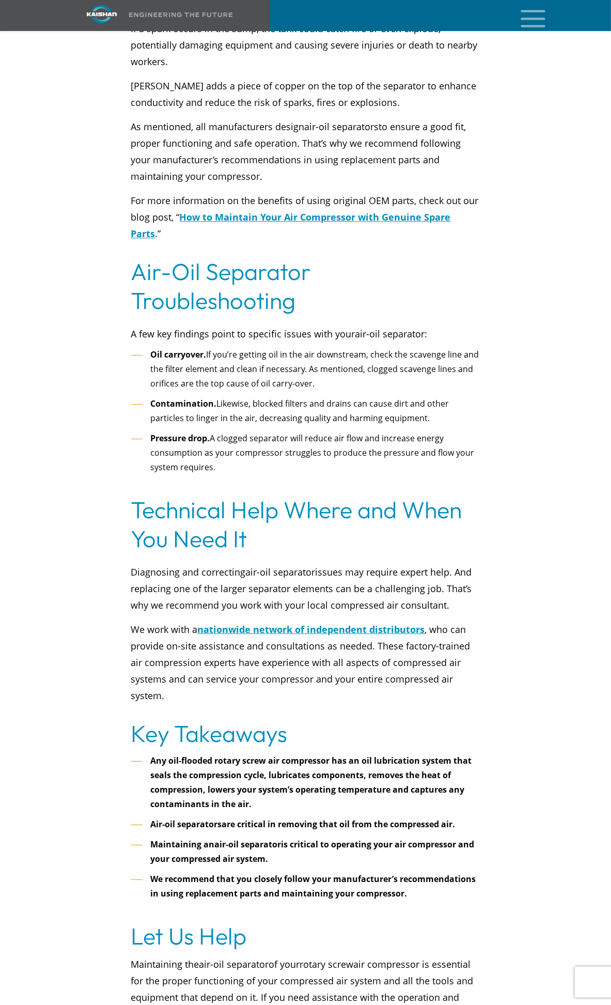
click at [245, 755] on b "Any oil-flooded rotary screw air compressor has an oil lubrication system that …" at bounding box center [311, 782] width 321 height 55
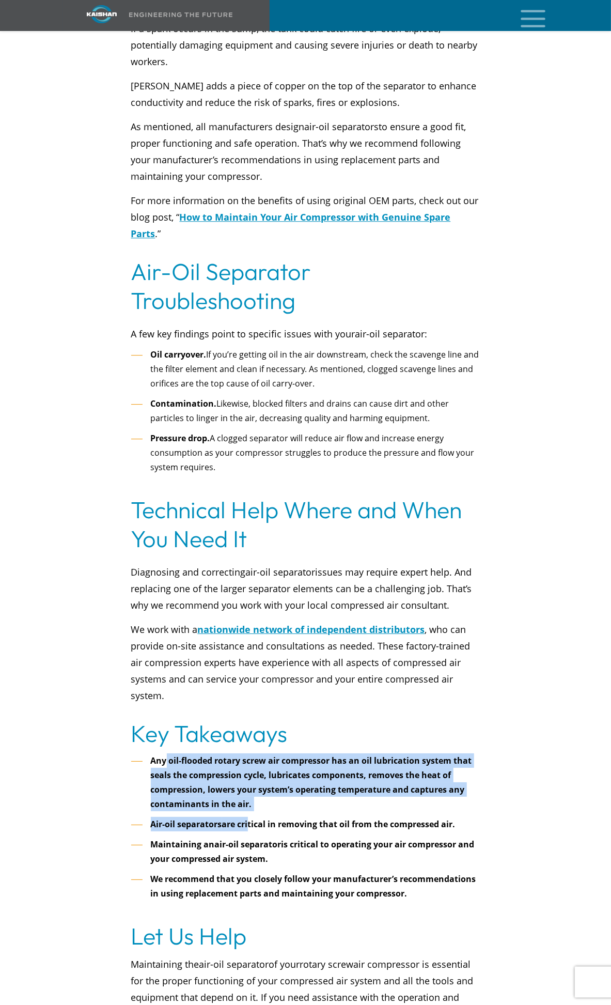
drag, startPoint x: 166, startPoint y: 682, endPoint x: 250, endPoint y: 738, distance: 100.2
click at [250, 754] on ul "Any oil-flooded rotary screw air compressor has an oil lubrication system that …" at bounding box center [305, 828] width 349 height 148
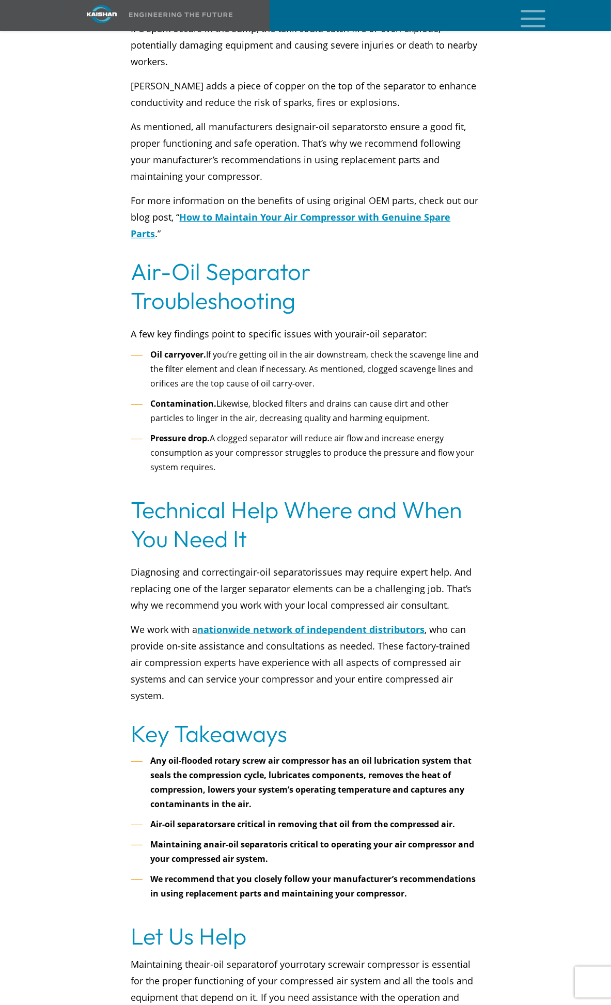
click at [194, 755] on ul "Any oil-flooded rotary screw air compressor has an oil lubrication system that …" at bounding box center [305, 828] width 349 height 148
drag, startPoint x: 156, startPoint y: 744, endPoint x: 231, endPoint y: 750, distance: 75.2
click at [229, 817] on li "Air-oil separators are critical in removing that oil from the compressed air." at bounding box center [305, 824] width 349 height 15
click at [226, 837] on li "Maintaining an air-oil separator is critical to operating your air compressor a…" at bounding box center [305, 851] width 349 height 29
drag, startPoint x: 207, startPoint y: 747, endPoint x: 281, endPoint y: 750, distance: 74.0
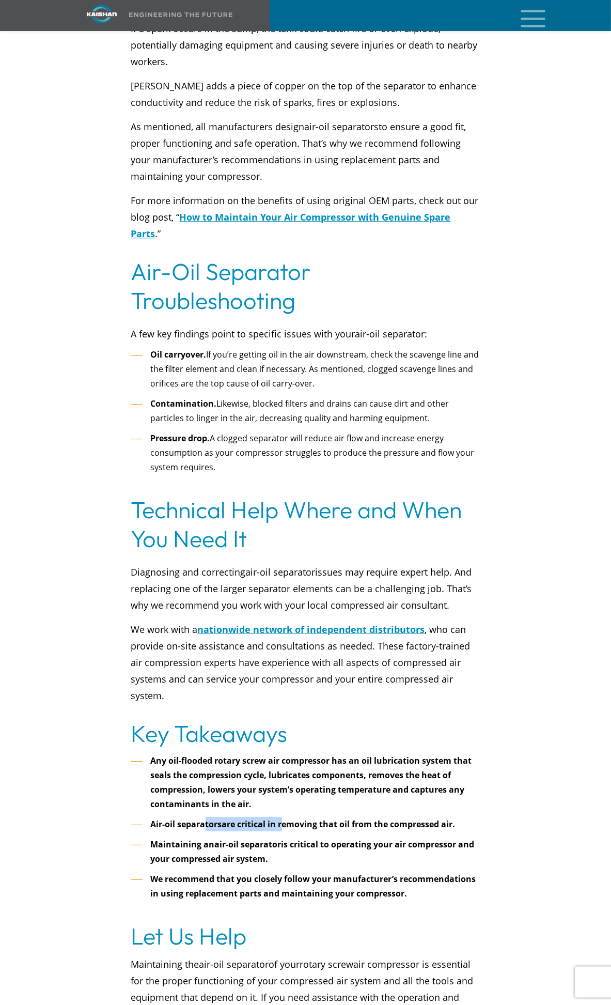
click at [281, 817] on li "Air-oil separators are critical in removing that oil from the compressed air." at bounding box center [305, 824] width 349 height 15
click at [266, 758] on ul "Any oil-flooded rotary screw air compressor has an oil lubrication system that …" at bounding box center [305, 828] width 349 height 148
drag, startPoint x: 241, startPoint y: 746, endPoint x: 371, endPoint y: 748, distance: 129.2
click at [370, 819] on b "are critical in removing that oil from the compressed air." at bounding box center [339, 824] width 234 height 11
click at [341, 756] on ul "Any oil-flooded rotary screw air compressor has an oil lubrication system that …" at bounding box center [305, 828] width 349 height 148
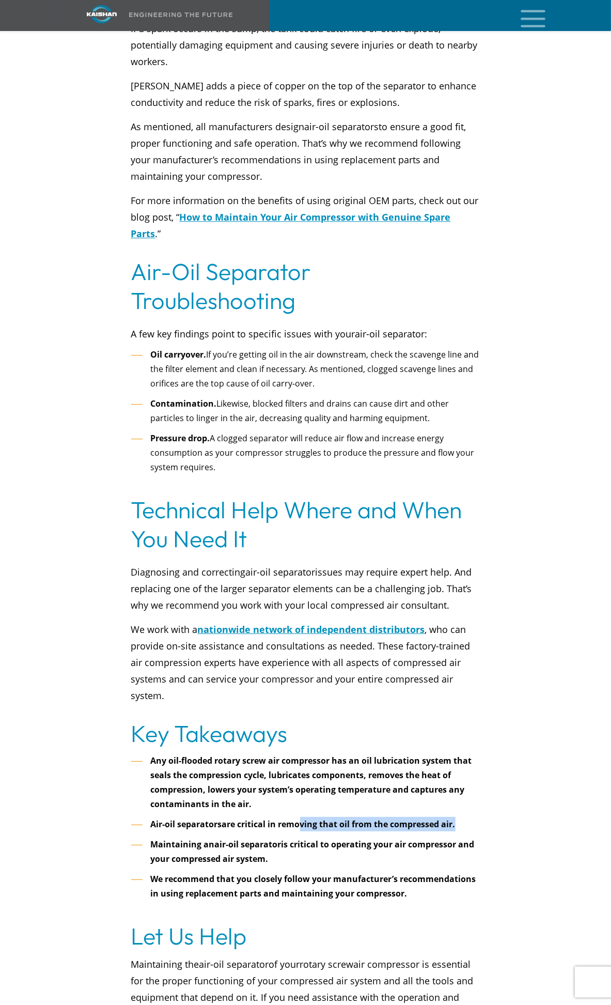
drag, startPoint x: 297, startPoint y: 751, endPoint x: 456, endPoint y: 751, distance: 159.7
click at [455, 819] on b "are critical in removing that oil from the compressed air." at bounding box center [339, 824] width 234 height 11
drag, startPoint x: 154, startPoint y: 763, endPoint x: 269, endPoint y: 770, distance: 115.0
click at [268, 837] on li "Maintaining an air-oil separator is critical to operating your air compressor a…" at bounding box center [305, 851] width 349 height 29
click at [281, 837] on li "Maintaining an air-oil separator is critical to operating your air compressor a…" at bounding box center [305, 851] width 349 height 29
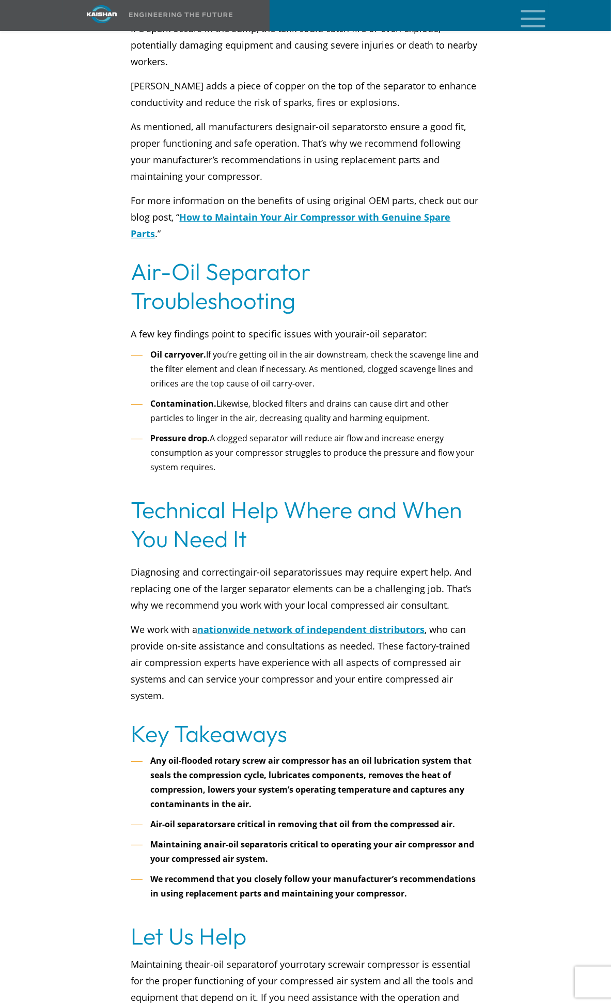
drag, startPoint x: 168, startPoint y: 756, endPoint x: 366, endPoint y: 777, distance: 198.5
click at [363, 776] on ul "Any oil-flooded rotary screw air compressor has an oil lubrication system that …" at bounding box center [305, 828] width 349 height 148
click at [344, 837] on li "Maintaining an air-oil separator is critical to operating your air compressor a…" at bounding box center [305, 851] width 349 height 29
drag, startPoint x: 243, startPoint y: 804, endPoint x: 395, endPoint y: 808, distance: 152.0
click at [395, 872] on li "We recommend that you closely follow your manufacturer’s recommendations in usi…" at bounding box center [305, 886] width 349 height 29
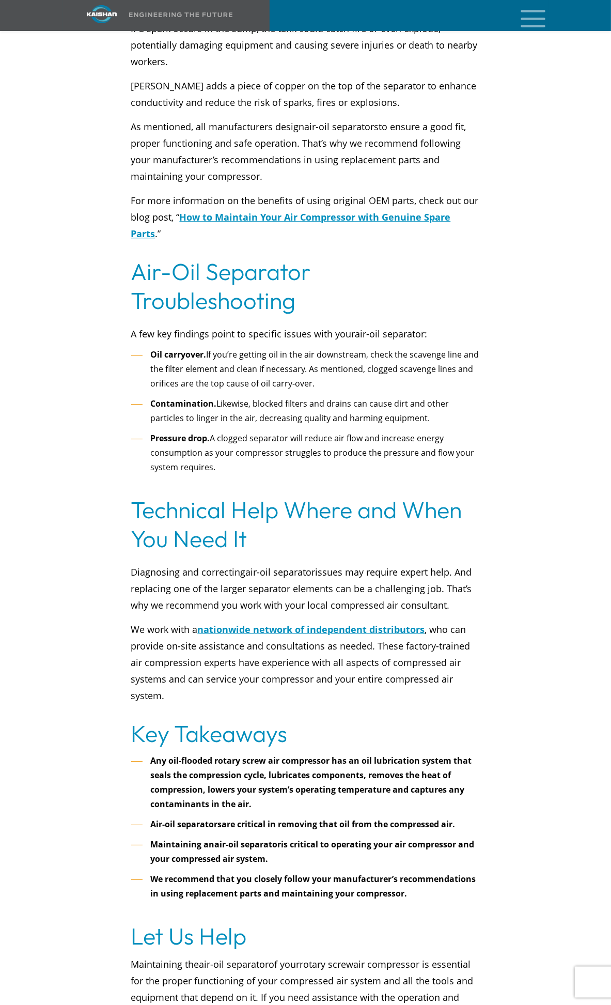
click at [449, 872] on li "We recommend that you closely follow your manufacturer’s recommendations in usi…" at bounding box center [305, 886] width 349 height 29
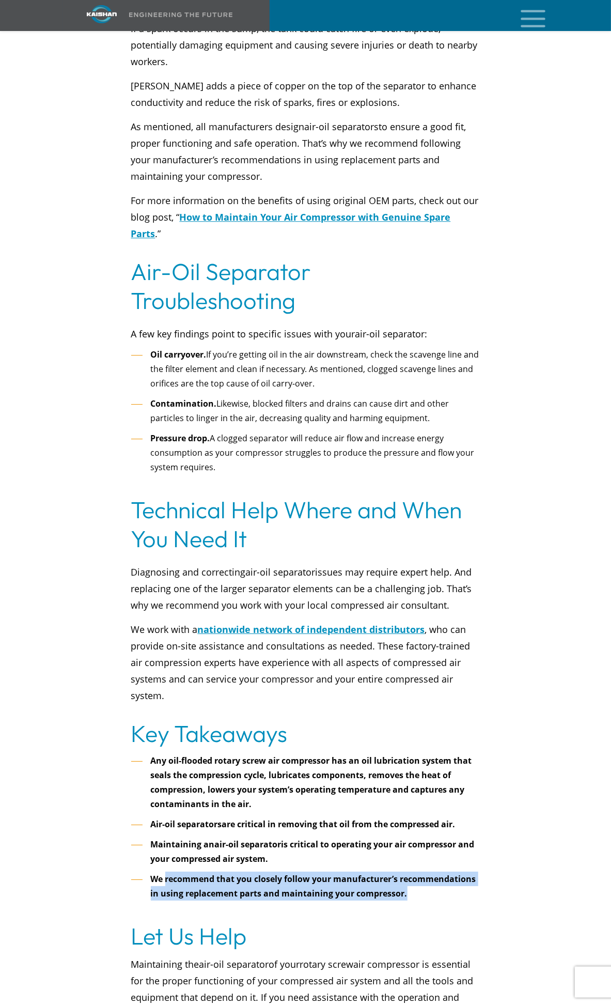
drag, startPoint x: 186, startPoint y: 799, endPoint x: 452, endPoint y: 820, distance: 267.0
click at [446, 872] on li "We recommend that you closely follow your manufacturer’s recommendations in usi…" at bounding box center [305, 886] width 349 height 29
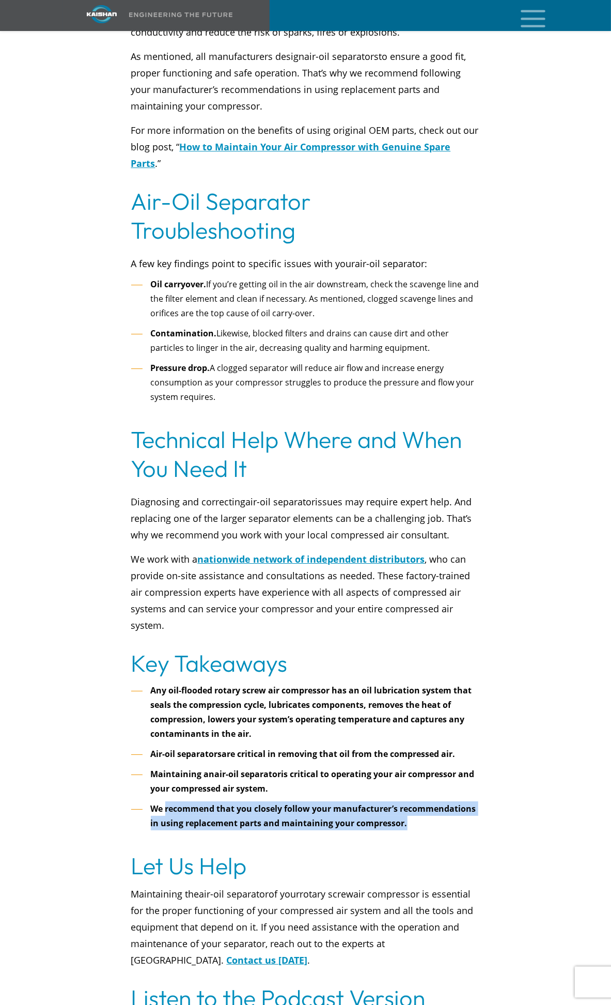
scroll to position [3216, 0]
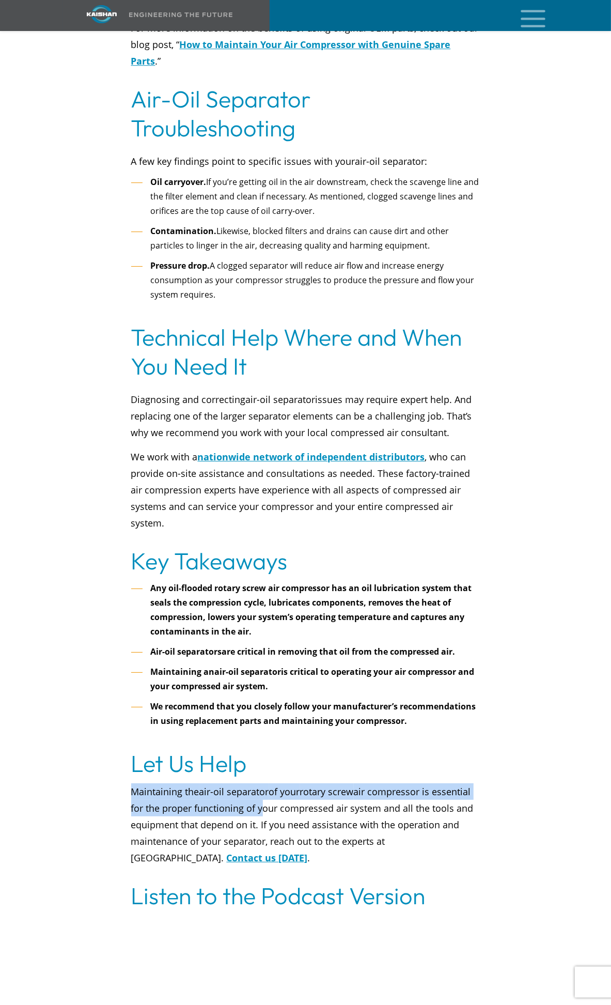
drag, startPoint x: 130, startPoint y: 714, endPoint x: 280, endPoint y: 734, distance: 151.7
click at [280, 778] on div "Maintaining the air-oil separator of your rotary screw air compressor is essent…" at bounding box center [306, 822] width 362 height 88
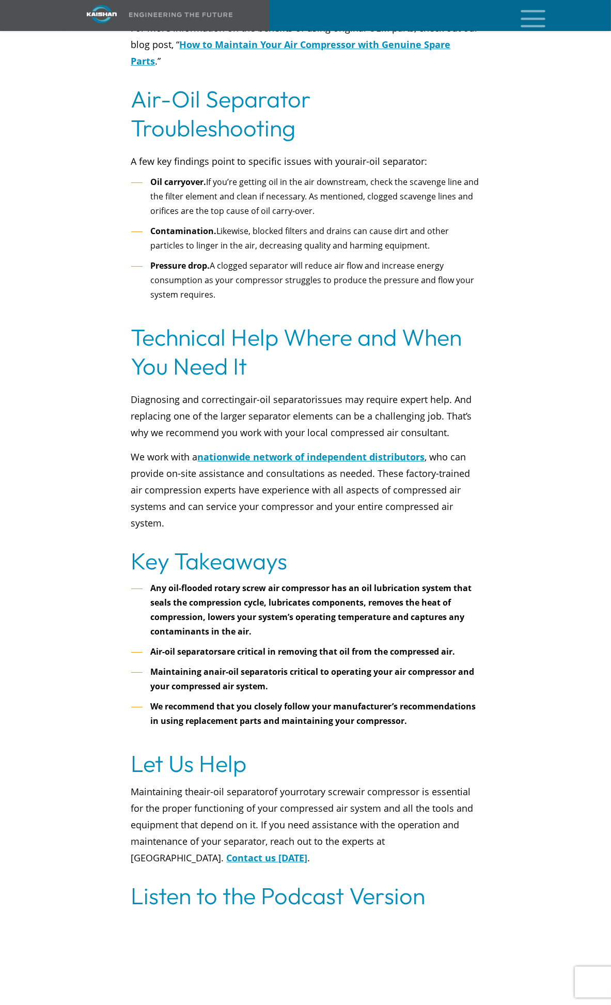
click at [268, 786] on span "air compressor is essential for the proper functioning of your compressed air s…" at bounding box center [302, 825] width 343 height 79
drag, startPoint x: 131, startPoint y: 714, endPoint x: 228, endPoint y: 723, distance: 97.0
click at [226, 784] on p "Maintaining the air-oil separator of your rotary screw air compressor is essent…" at bounding box center [305, 825] width 349 height 83
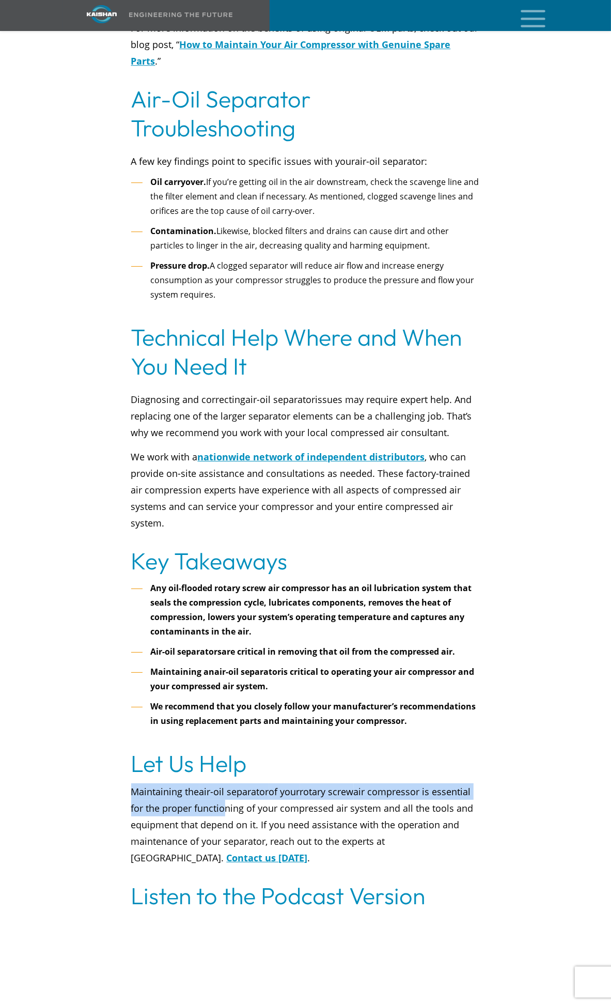
click at [220, 786] on span "air compressor is essential for the proper functioning of your compressed air s…" at bounding box center [302, 825] width 343 height 79
drag, startPoint x: 176, startPoint y: 715, endPoint x: 380, endPoint y: 724, distance: 204.8
click at [380, 784] on p "Maintaining the air-oil separator of your rotary screw air compressor is essent…" at bounding box center [305, 825] width 349 height 83
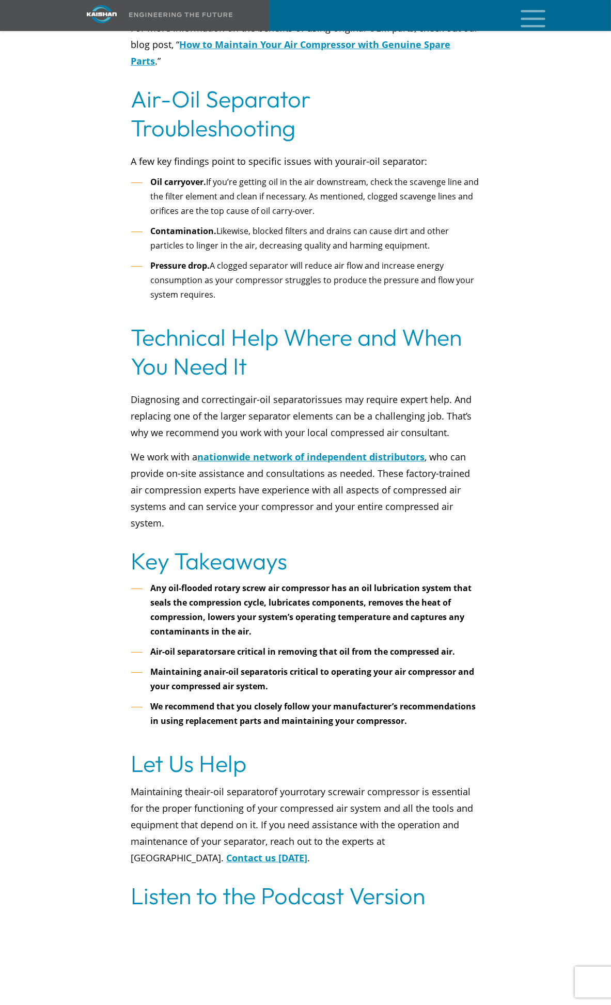
click at [307, 786] on span "air compressor is essential for the proper functioning of your compressed air s…" at bounding box center [302, 825] width 343 height 79
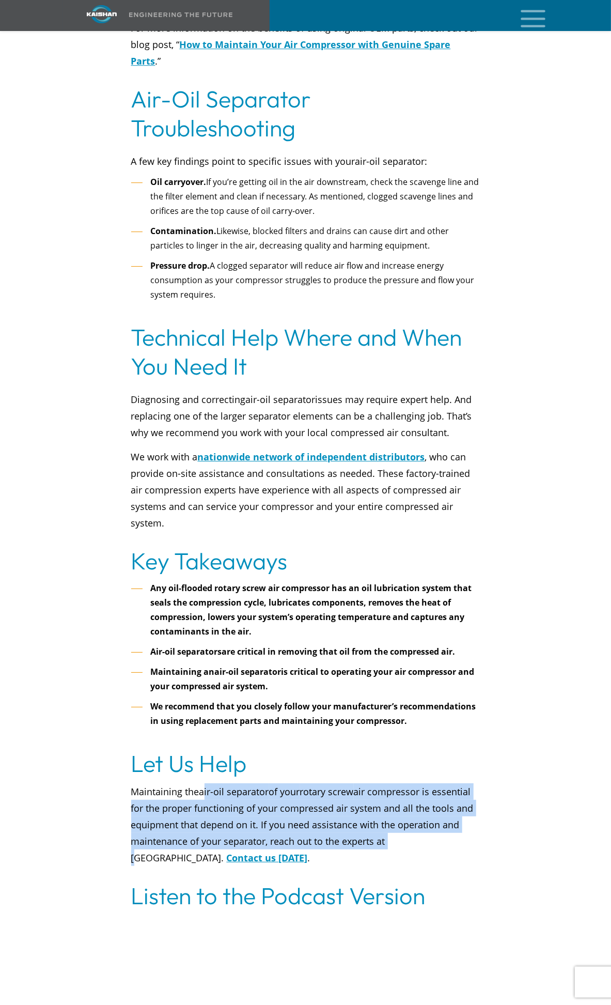
drag, startPoint x: 207, startPoint y: 719, endPoint x: 398, endPoint y: 769, distance: 196.9
click at [397, 784] on p "Maintaining the air-oil separator of your rotary screw air compressor is essent…" at bounding box center [305, 825] width 349 height 83
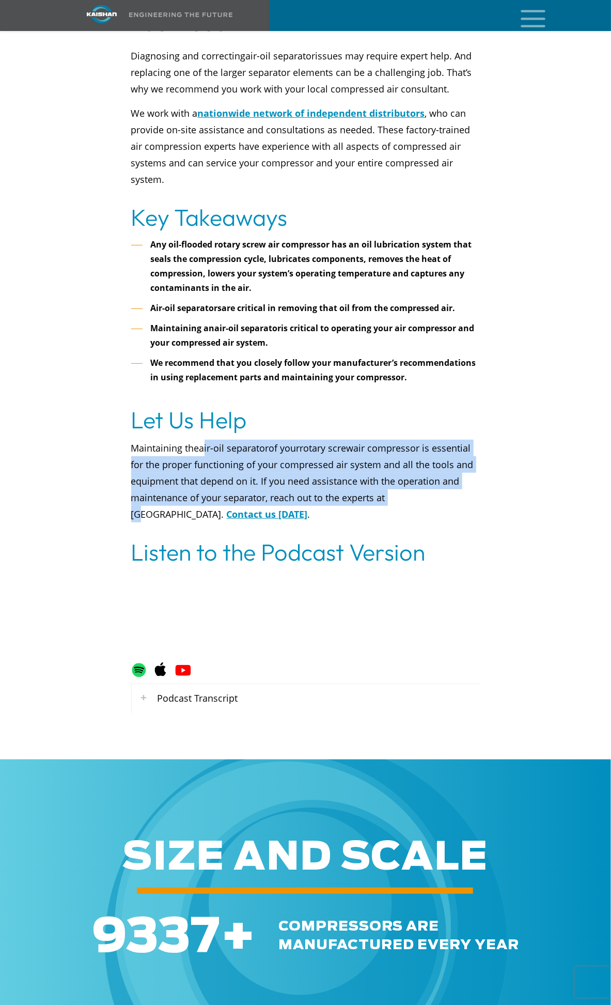
scroll to position [3560, 0]
